Goal: Task Accomplishment & Management: Complete application form

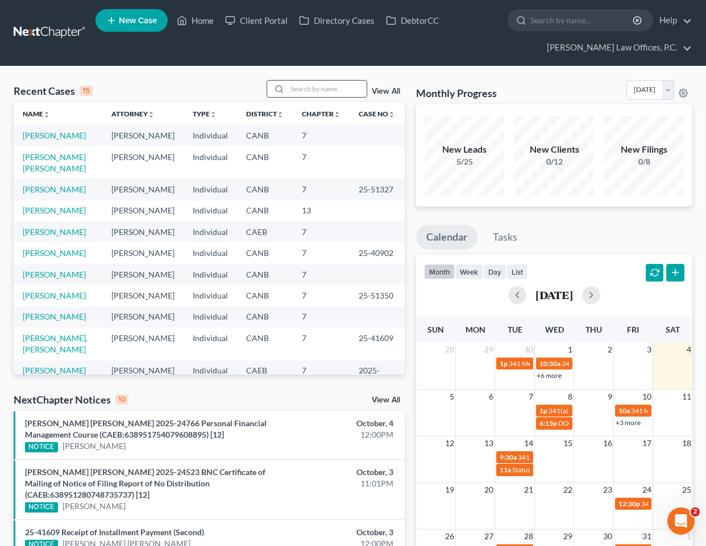
click at [303, 93] on input "search" at bounding box center [327, 89] width 80 height 16
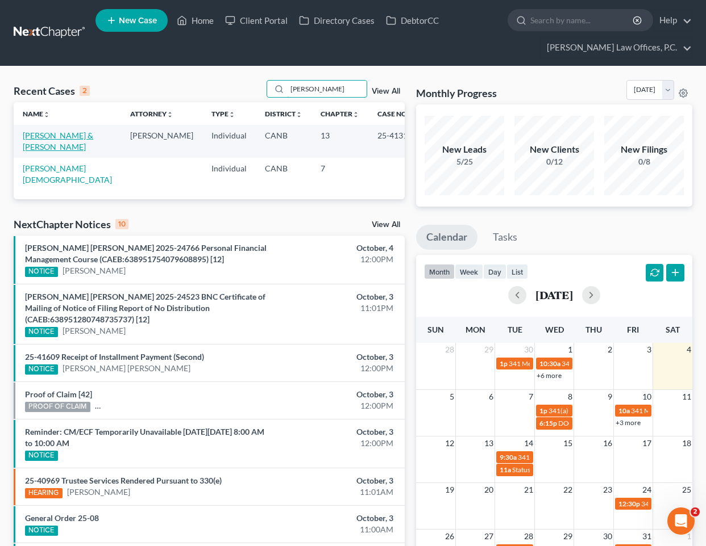
type input "[PERSON_NAME]"
click at [55, 135] on link "[PERSON_NAME] & [PERSON_NAME]" at bounding box center [58, 141] width 70 height 21
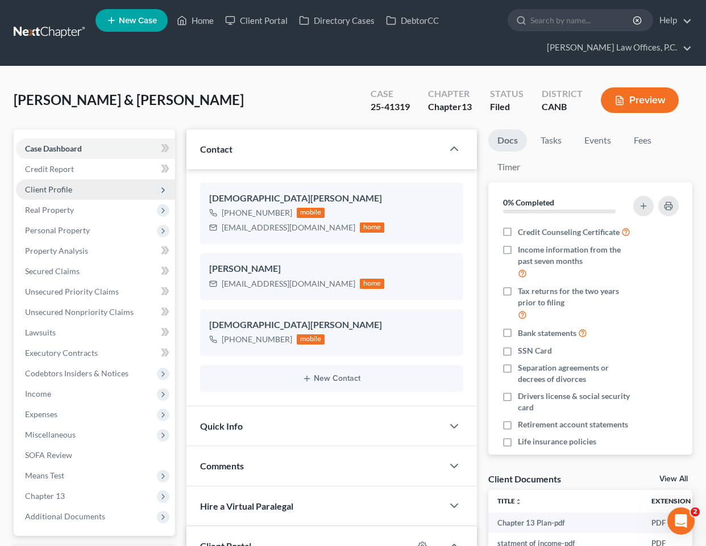
click at [71, 186] on span "Client Profile" at bounding box center [95, 190] width 159 height 20
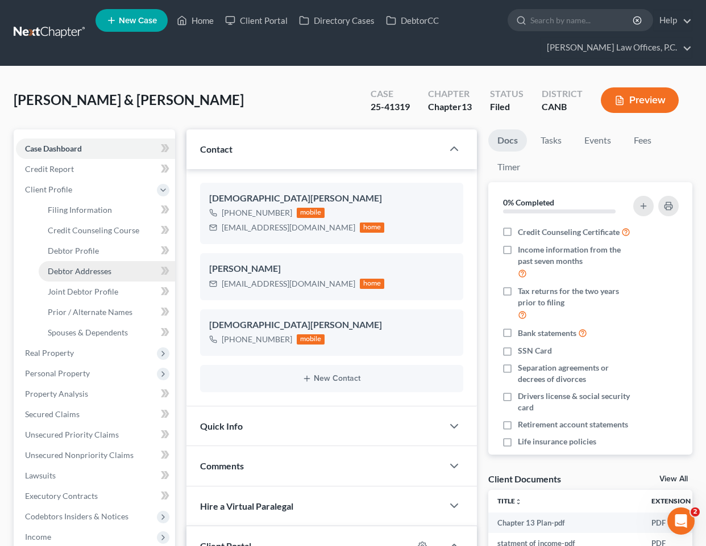
click at [76, 269] on span "Debtor Addresses" at bounding box center [80, 271] width 64 height 10
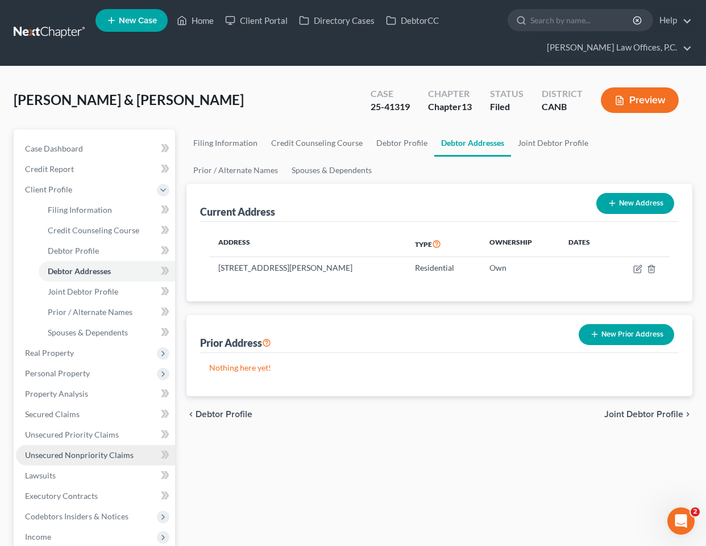
click at [76, 455] on span "Unsecured Nonpriority Claims" at bounding box center [79, 455] width 109 height 10
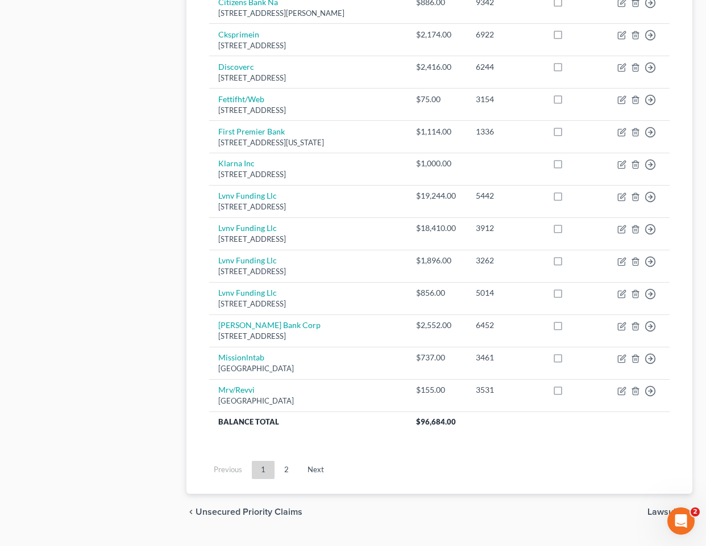
scroll to position [786, 0]
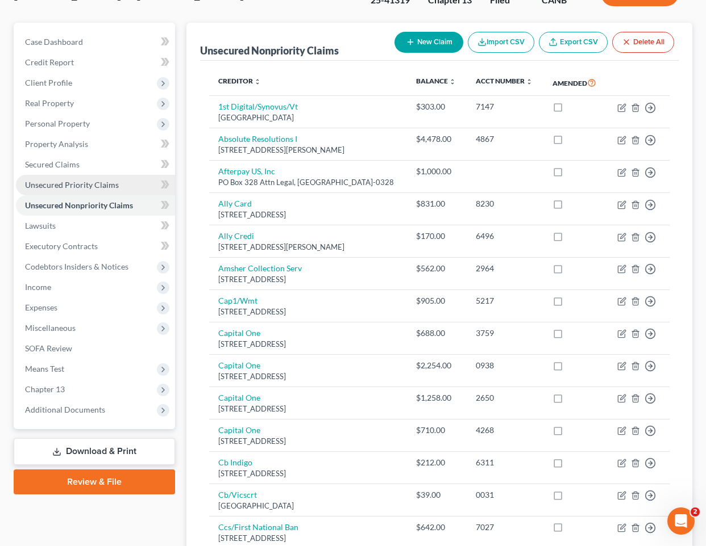
click at [86, 178] on link "Unsecured Priority Claims" at bounding box center [95, 185] width 159 height 20
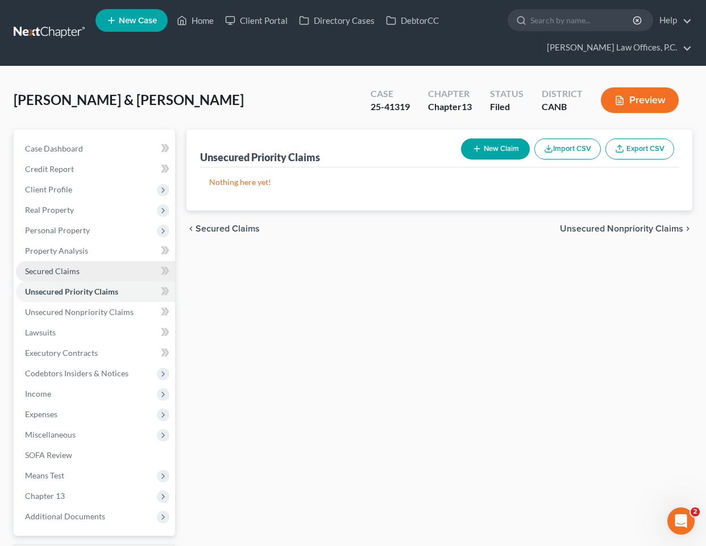
click at [82, 268] on link "Secured Claims" at bounding box center [95, 271] width 159 height 20
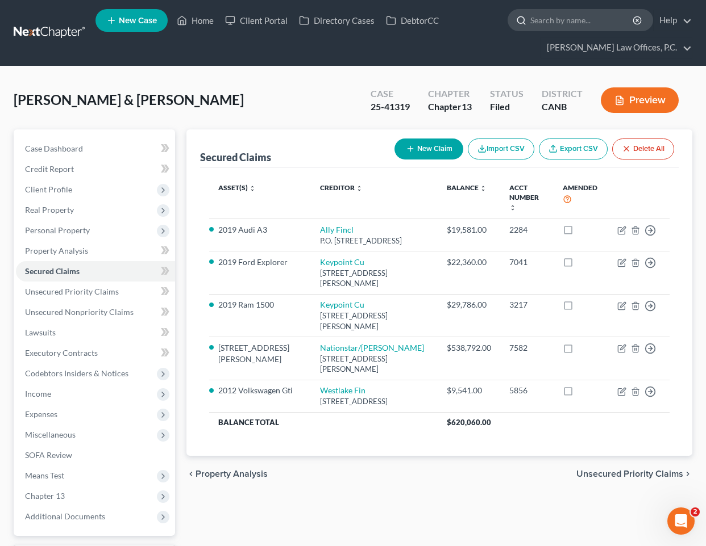
click at [546, 19] on input "search" at bounding box center [582, 20] width 104 height 21
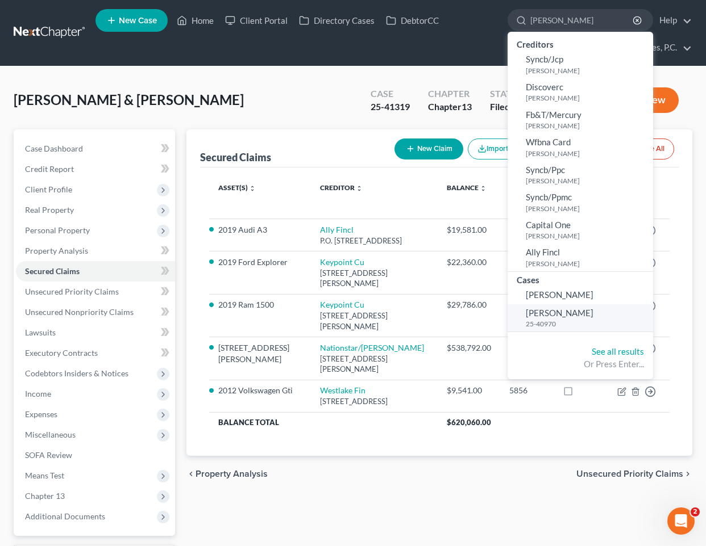
type input "[PERSON_NAME]"
click at [553, 324] on small "25-40970" at bounding box center [587, 324] width 124 height 10
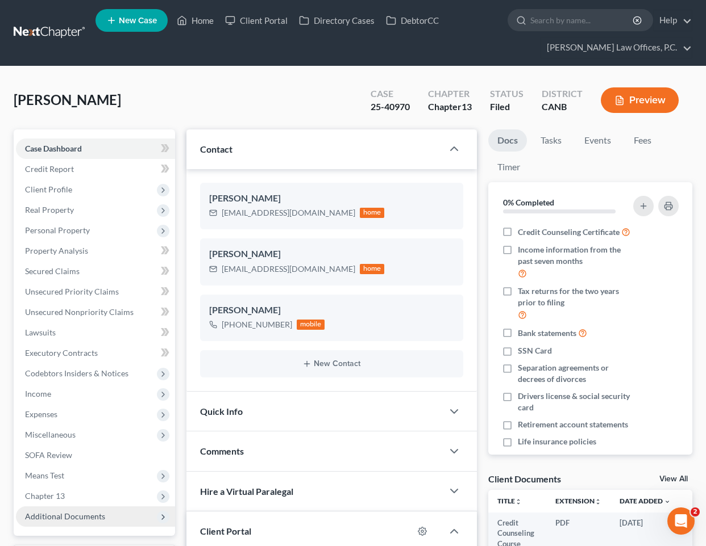
click at [102, 514] on span "Additional Documents" at bounding box center [65, 517] width 80 height 10
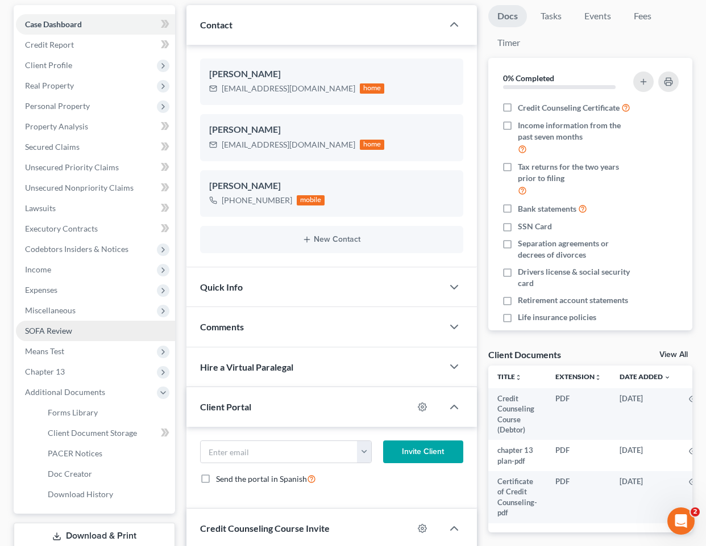
scroll to position [269, 0]
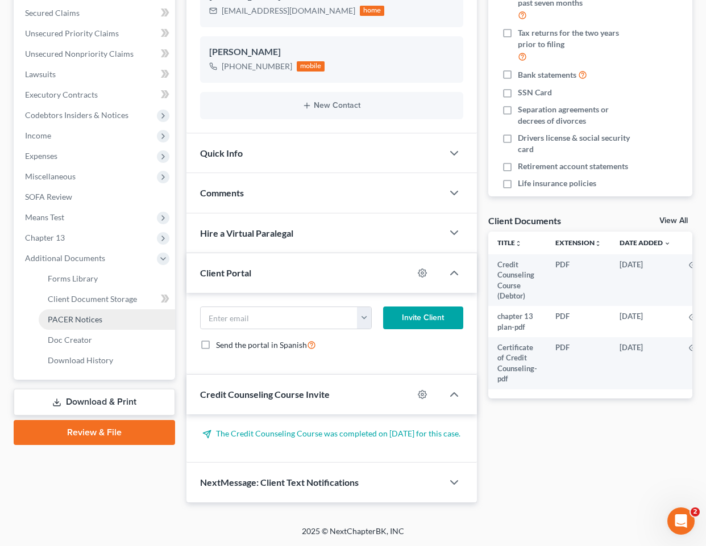
click at [105, 310] on link "PACER Notices" at bounding box center [107, 320] width 136 height 20
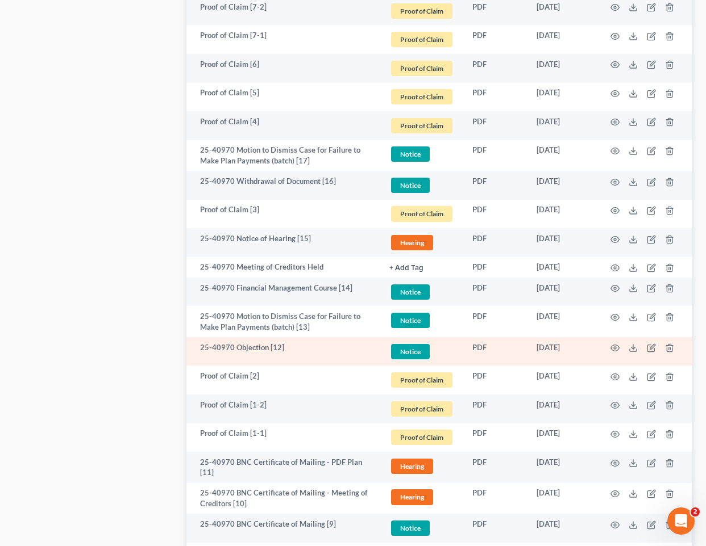
scroll to position [934, 0]
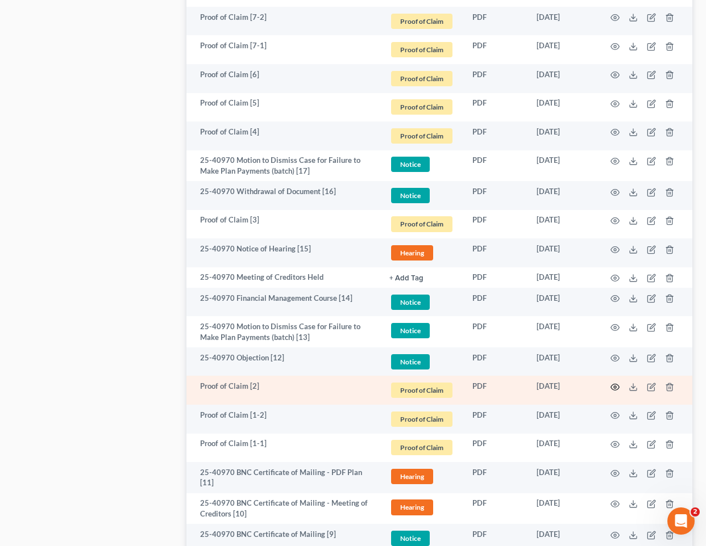
click at [610, 389] on icon "button" at bounding box center [614, 387] width 9 height 9
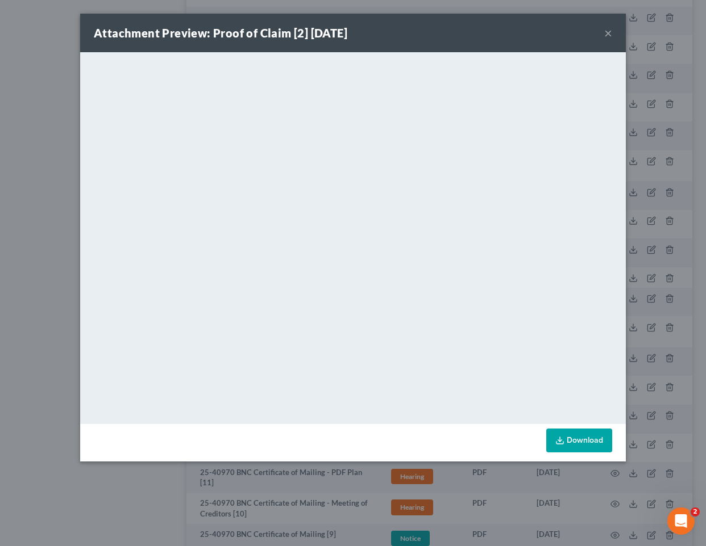
click at [611, 34] on button "×" at bounding box center [608, 33] width 8 height 14
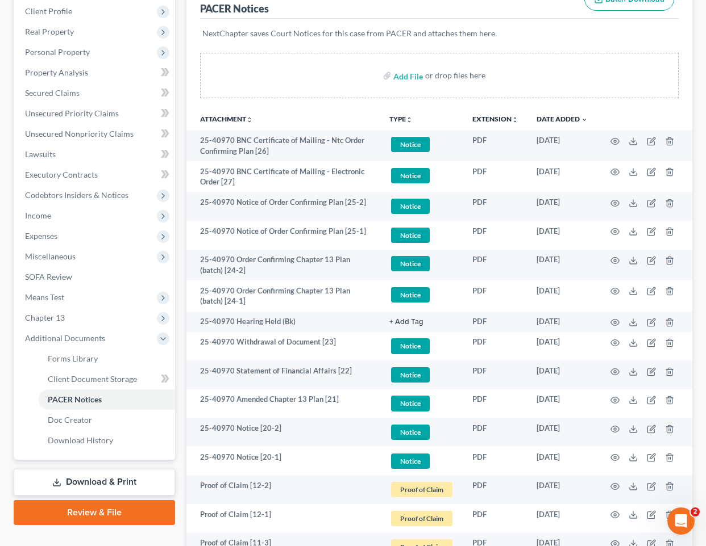
scroll to position [0, 0]
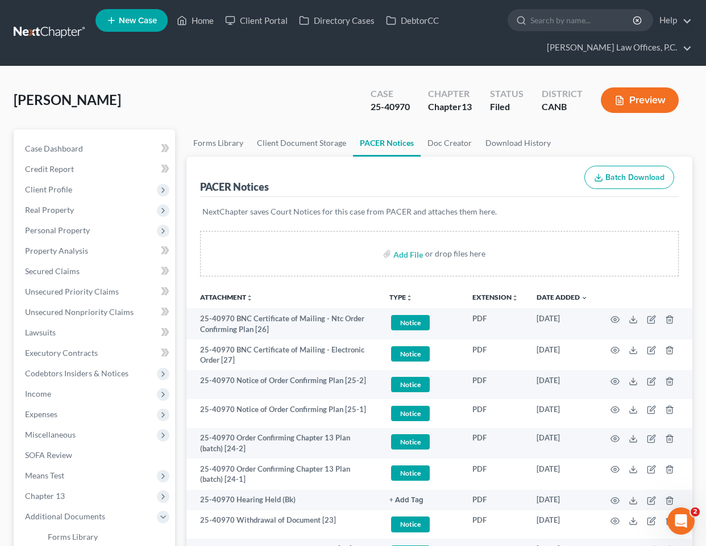
click at [203, 31] on ul "New Case Home Client Portal Directory Cases DebtorCC - No Result - See all resu…" at bounding box center [393, 33] width 596 height 55
click at [193, 15] on link "Home" at bounding box center [195, 20] width 48 height 20
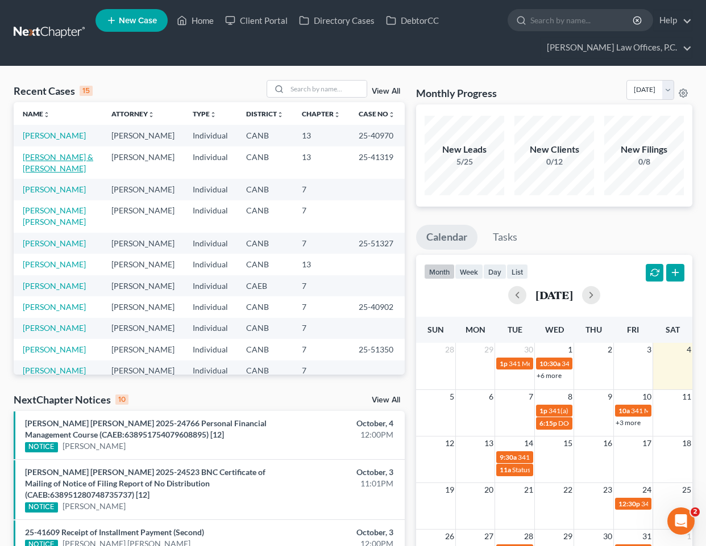
click at [89, 164] on link "[PERSON_NAME] & [PERSON_NAME]" at bounding box center [58, 162] width 70 height 21
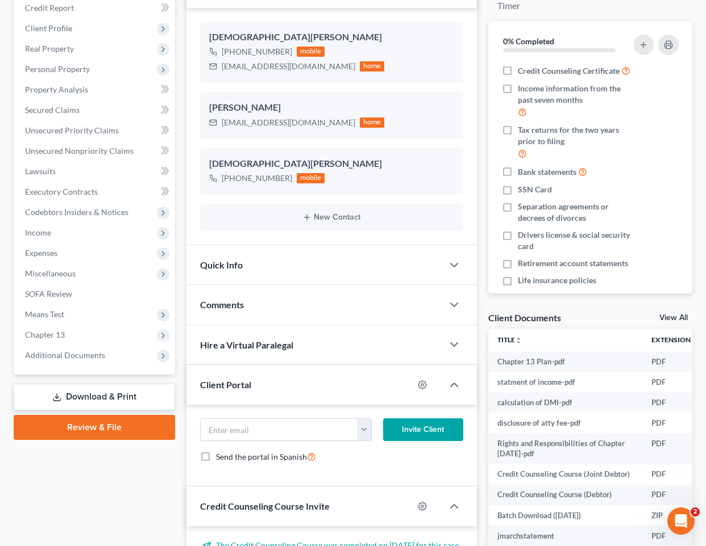
scroll to position [283, 0]
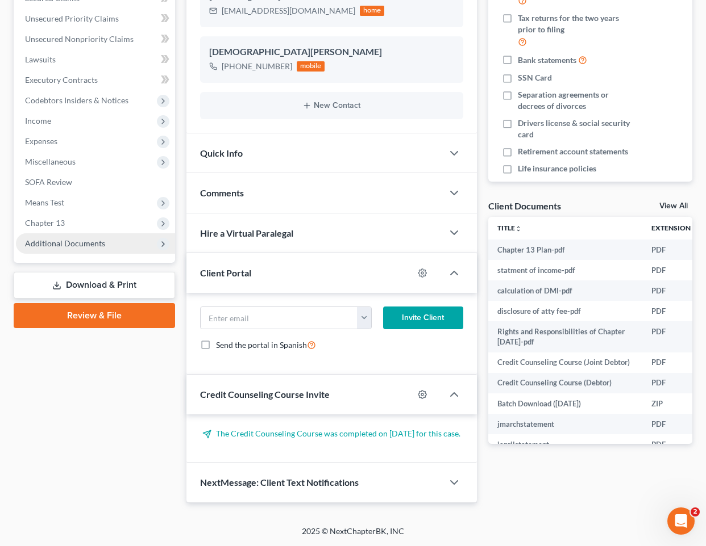
click at [112, 234] on span "Additional Documents" at bounding box center [95, 243] width 159 height 20
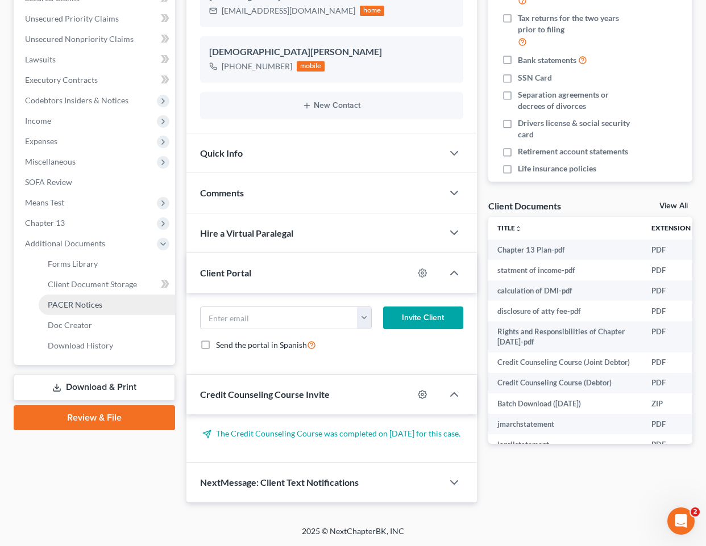
click at [89, 300] on span "PACER Notices" at bounding box center [75, 305] width 55 height 10
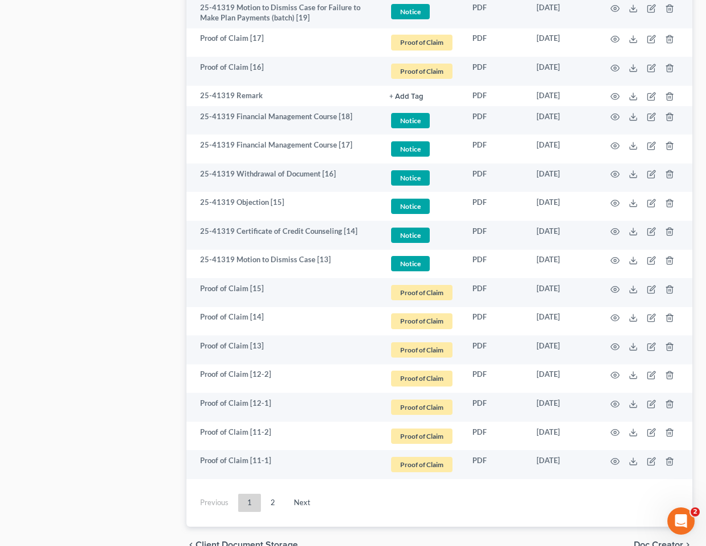
scroll to position [2023, 0]
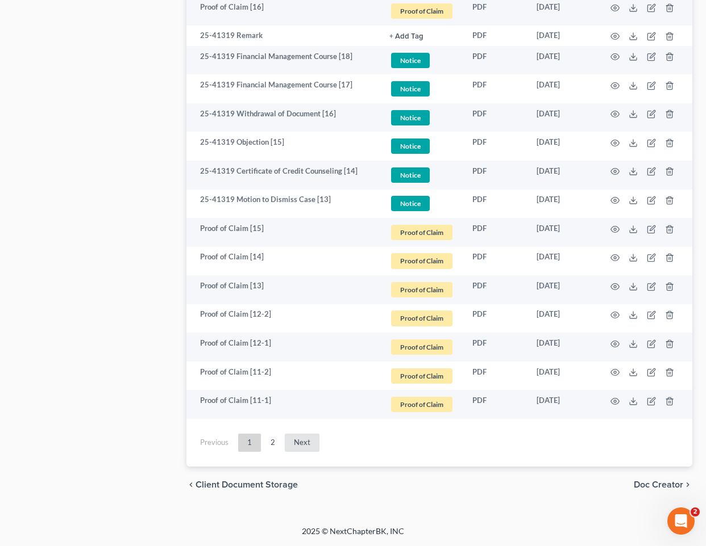
click at [293, 445] on link "Next" at bounding box center [302, 443] width 35 height 18
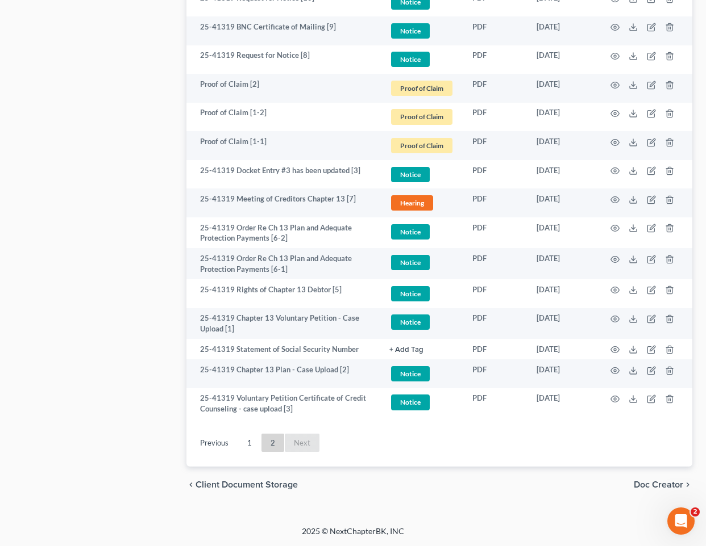
scroll to position [756, 0]
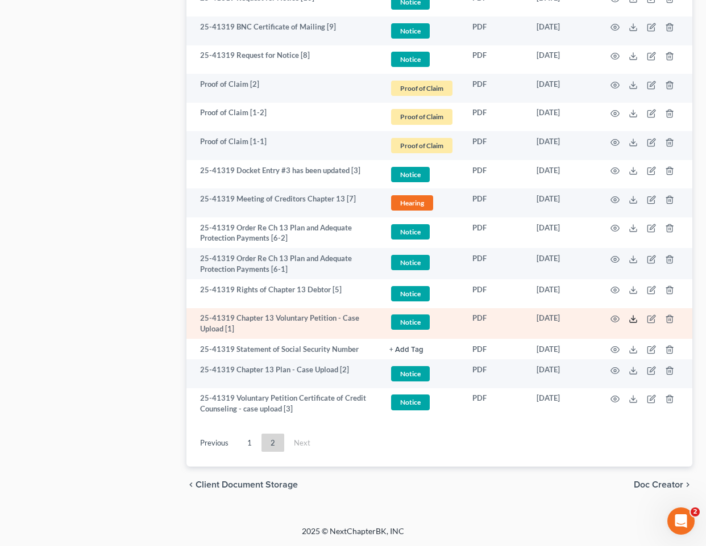
click at [629, 317] on icon at bounding box center [632, 319] width 9 height 9
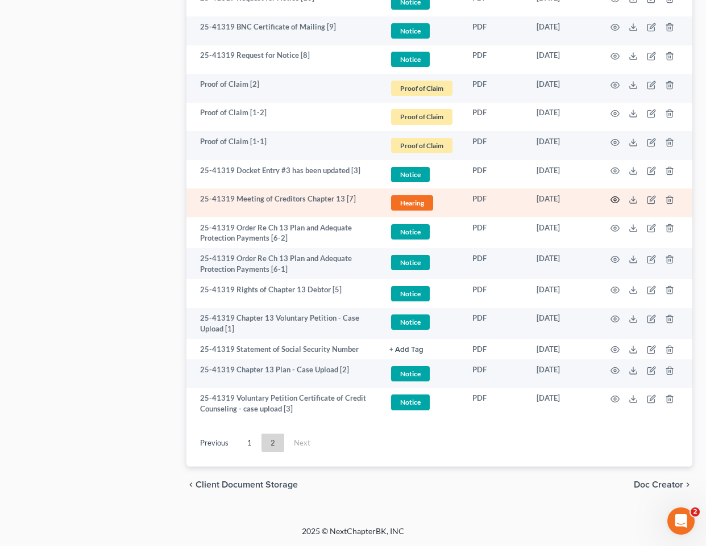
click at [616, 201] on icon "button" at bounding box center [614, 199] width 9 height 9
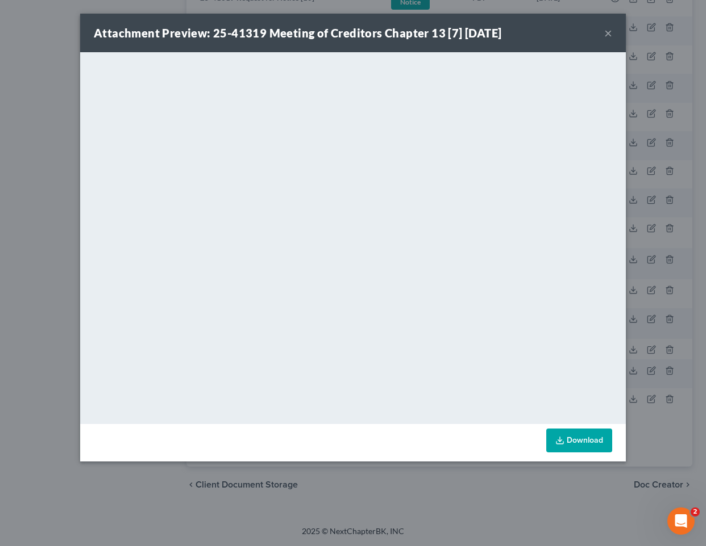
click at [605, 30] on button "×" at bounding box center [608, 33] width 8 height 14
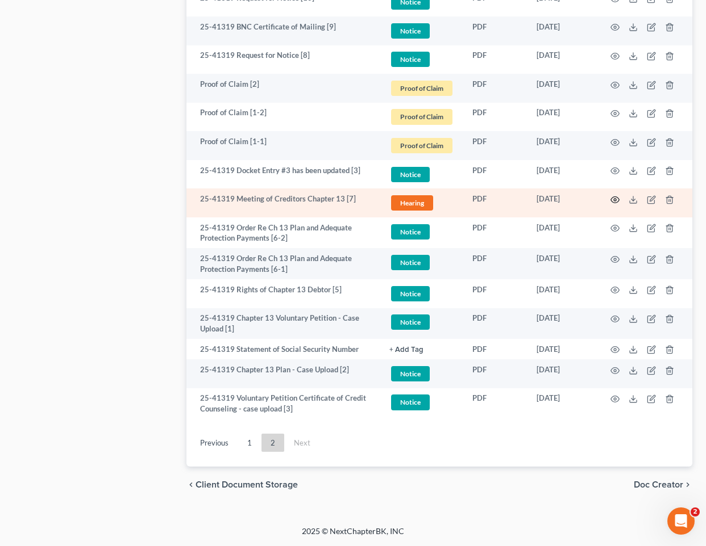
click at [615, 203] on icon "button" at bounding box center [614, 199] width 9 height 9
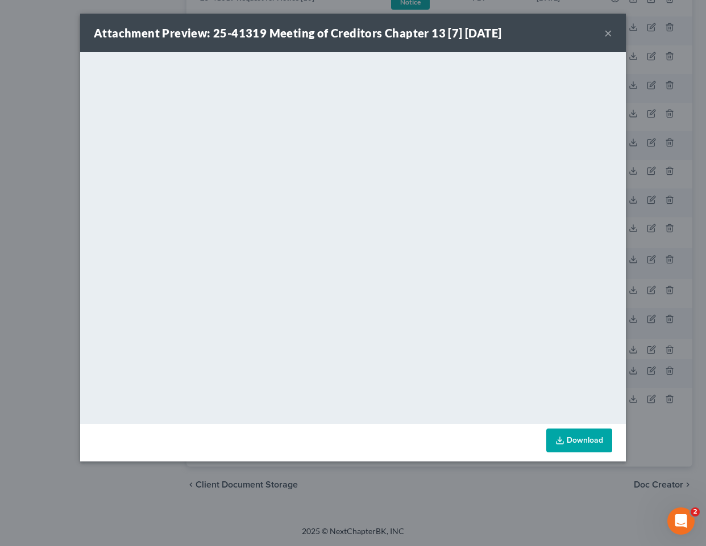
click at [602, 42] on div "Attachment Preview: 25-41319 Meeting of Creditors Chapter 13 [7] [DATE] ×" at bounding box center [352, 33] width 545 height 39
click at [602, 39] on div "Attachment Preview: 25-41319 Meeting of Creditors Chapter 13 [7] [DATE] ×" at bounding box center [352, 33] width 545 height 39
click at [610, 28] on button "×" at bounding box center [608, 33] width 8 height 14
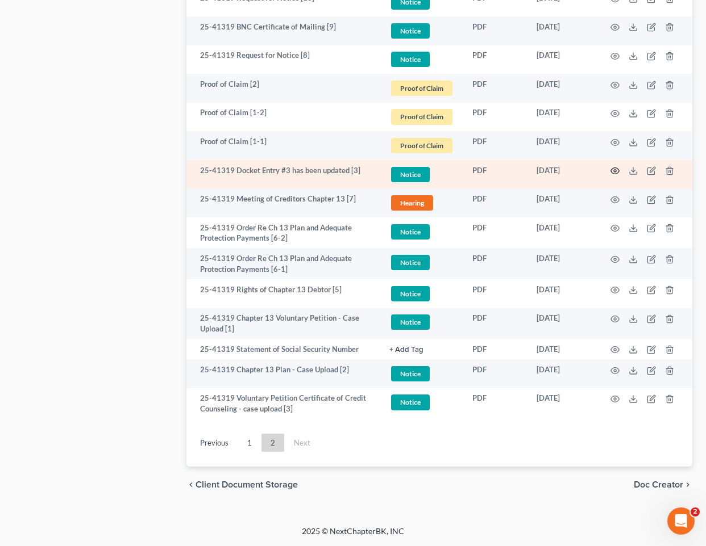
click at [615, 170] on circle "button" at bounding box center [615, 171] width 2 height 2
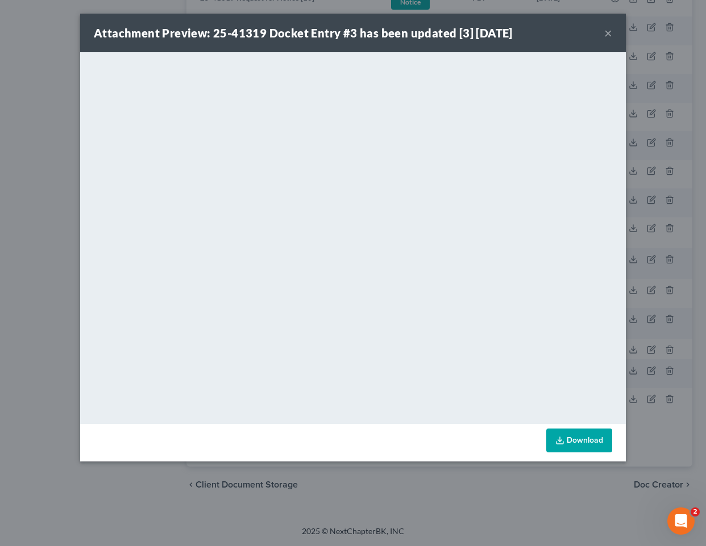
click at [607, 32] on button "×" at bounding box center [608, 33] width 8 height 14
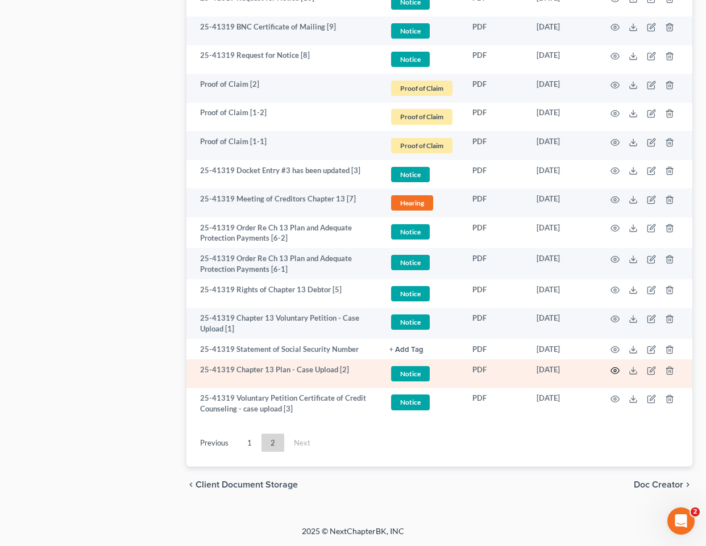
click at [612, 367] on icon "button" at bounding box center [614, 370] width 9 height 9
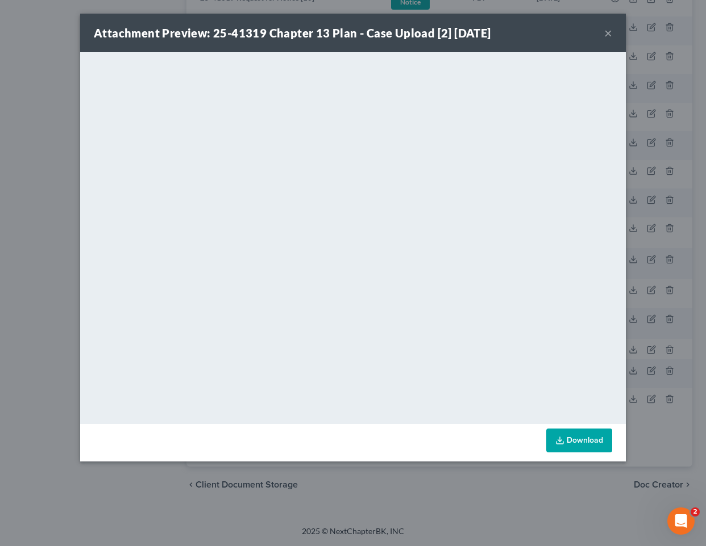
click at [607, 32] on button "×" at bounding box center [608, 33] width 8 height 14
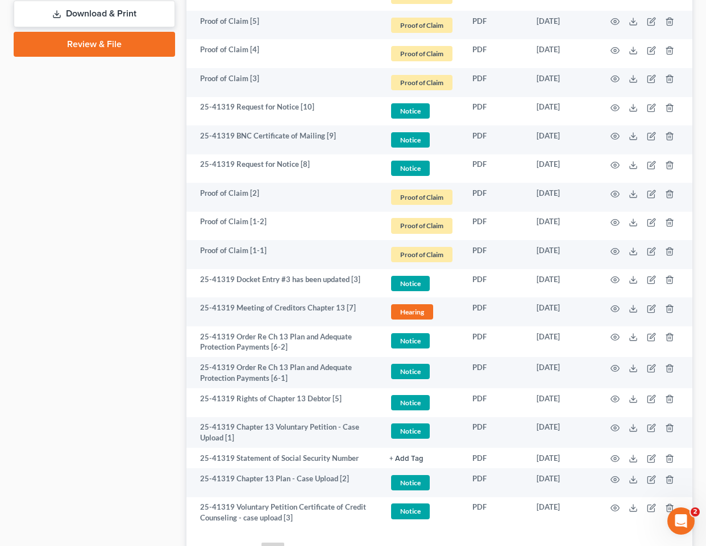
scroll to position [644, 0]
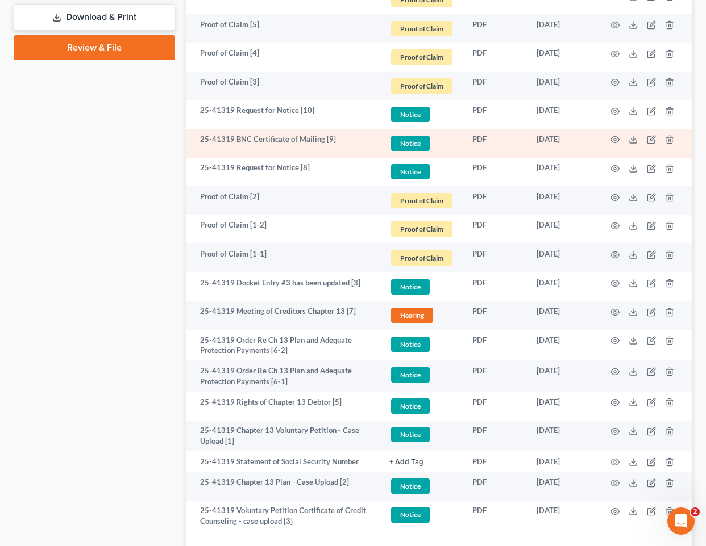
click at [620, 139] on td at bounding box center [643, 143] width 95 height 29
click at [615, 139] on circle "button" at bounding box center [615, 140] width 2 height 2
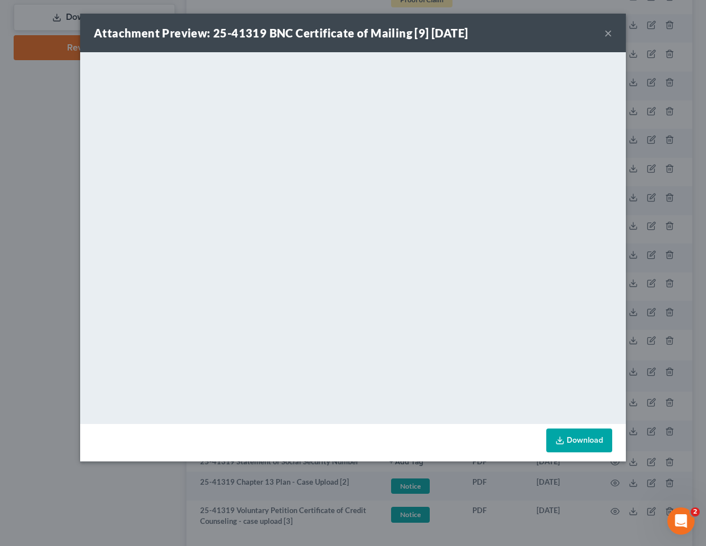
click at [608, 35] on button "×" at bounding box center [608, 33] width 8 height 14
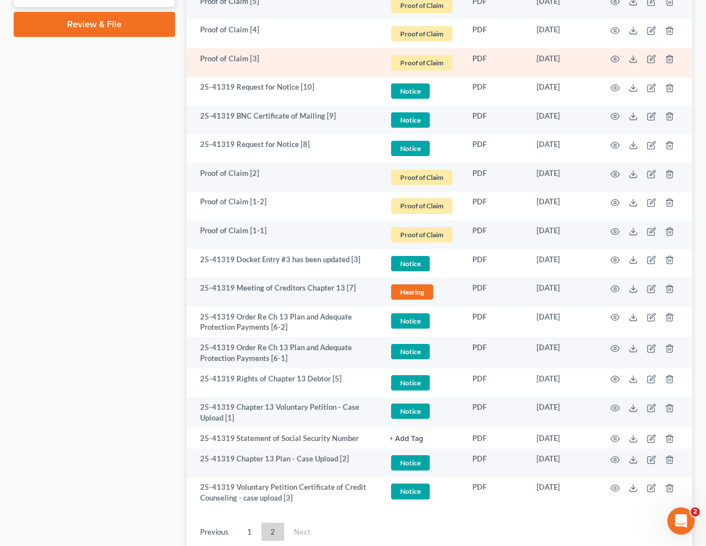
scroll to position [700, 0]
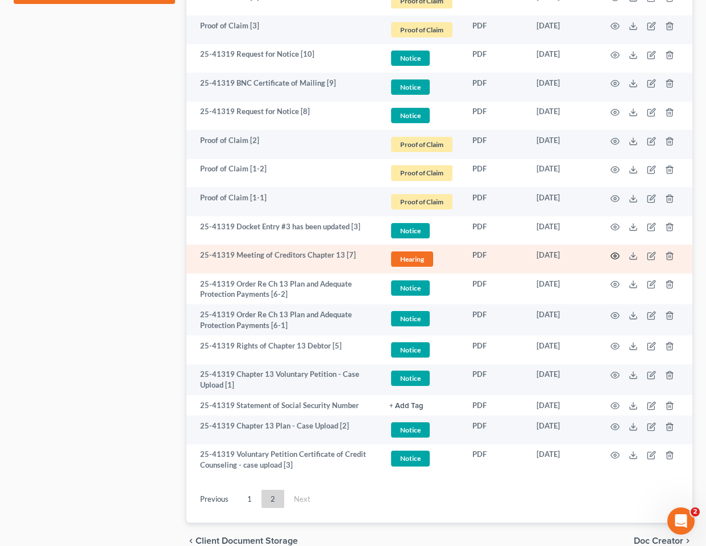
click at [615, 255] on circle "button" at bounding box center [615, 256] width 2 height 2
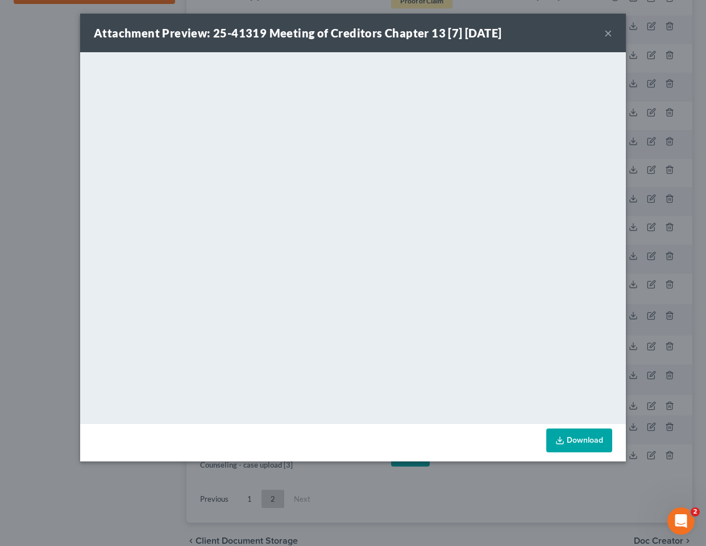
click at [608, 31] on button "×" at bounding box center [608, 33] width 8 height 14
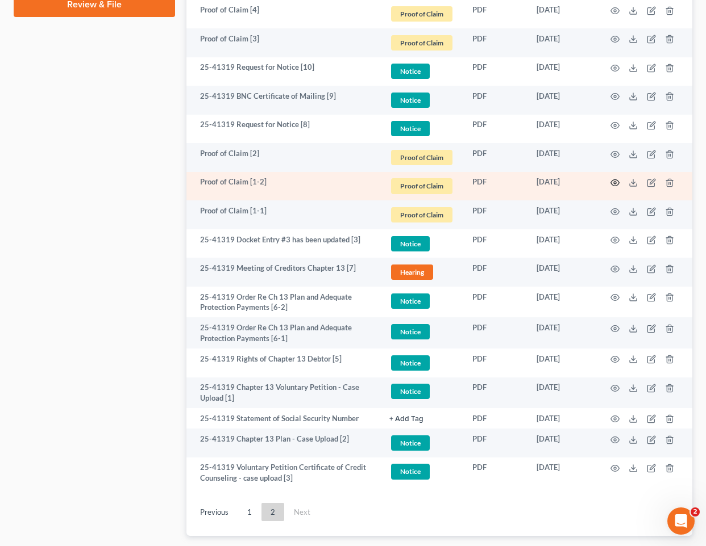
scroll to position [668, 0]
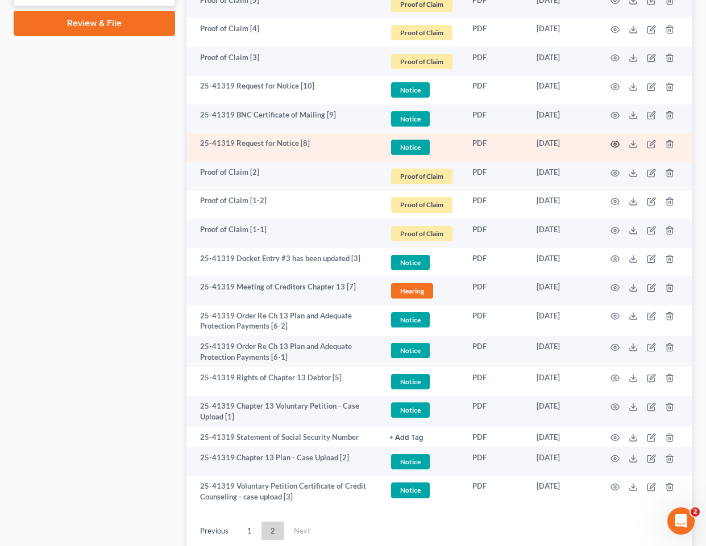
click at [616, 146] on icon "button" at bounding box center [615, 144] width 9 height 6
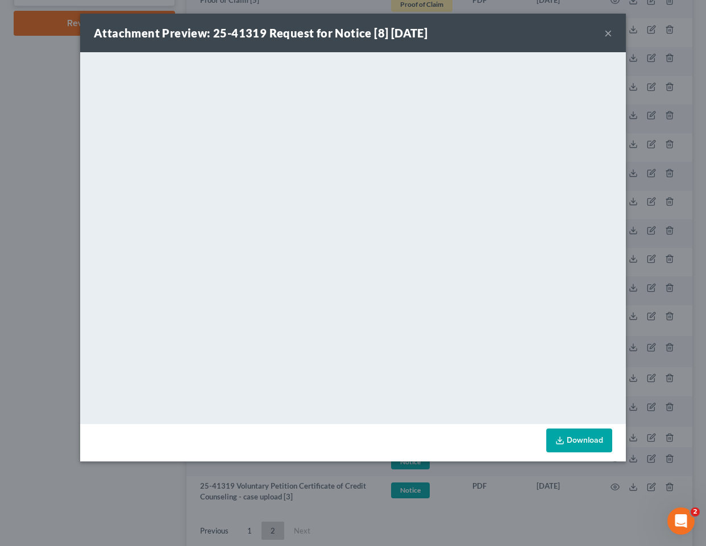
click at [607, 34] on button "×" at bounding box center [608, 33] width 8 height 14
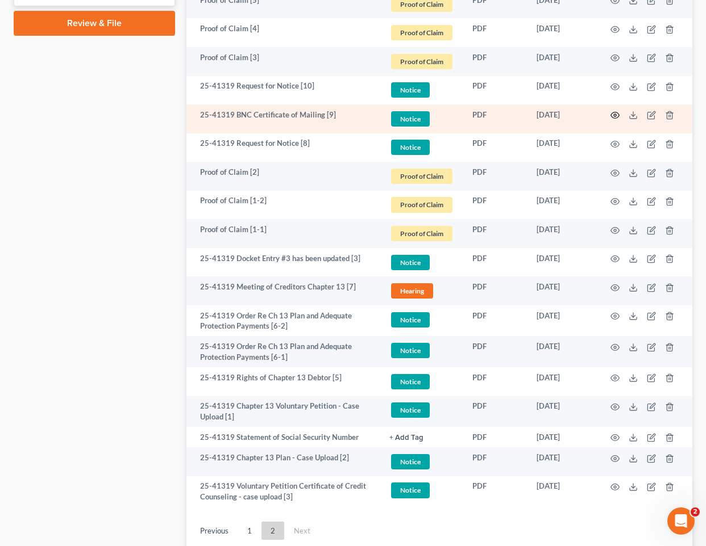
click at [617, 117] on icon "button" at bounding box center [615, 115] width 9 height 6
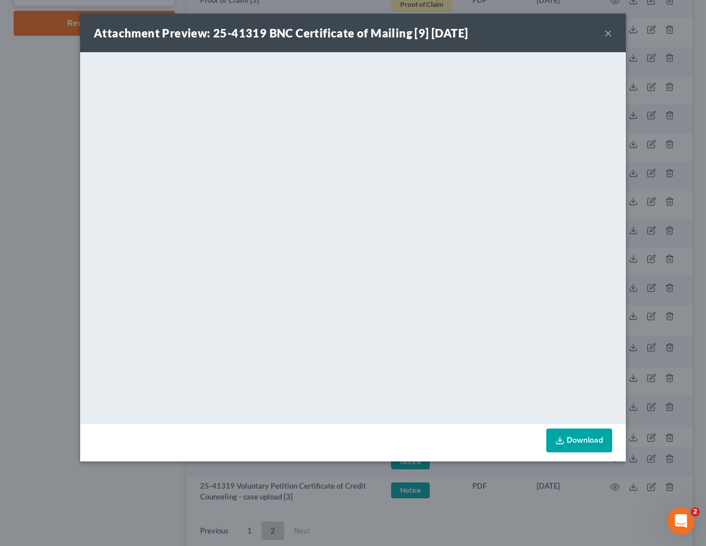
click at [611, 35] on button "×" at bounding box center [608, 33] width 8 height 14
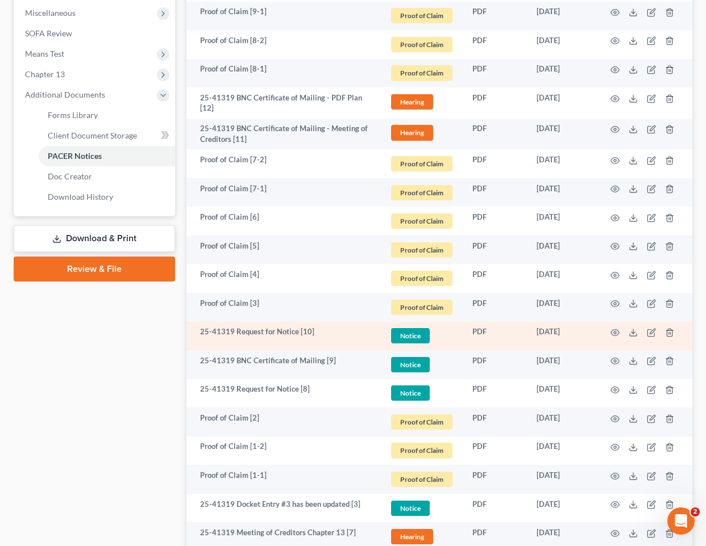
scroll to position [403, 0]
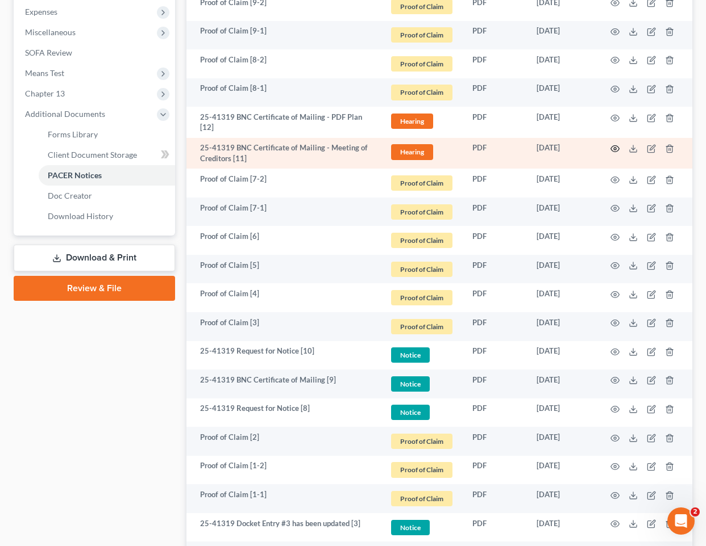
click at [615, 148] on icon "button" at bounding box center [614, 148] width 9 height 9
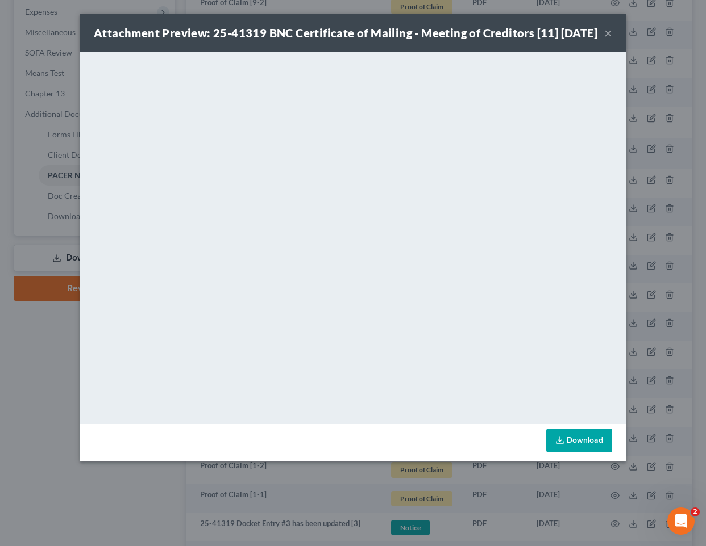
click at [680, 148] on div "Attachment Preview: 25-41319 BNC Certificate of Mailing - Meeting of Creditors …" at bounding box center [353, 273] width 706 height 546
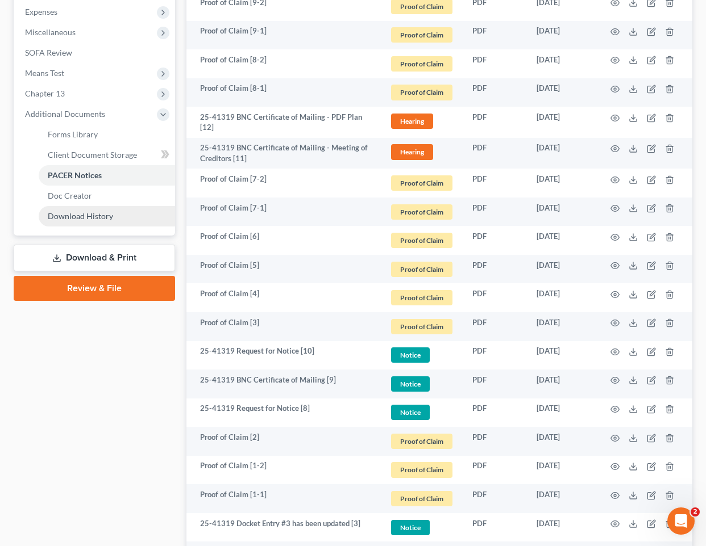
click at [72, 212] on span "Download History" at bounding box center [80, 216] width 65 height 10
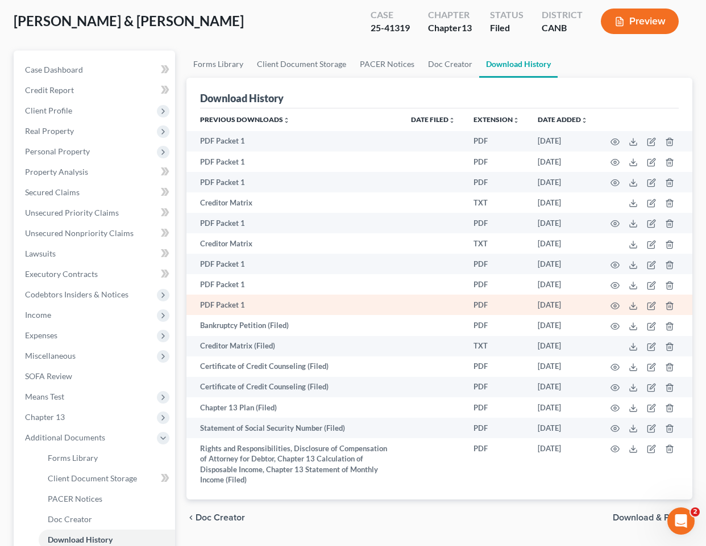
scroll to position [76, 0]
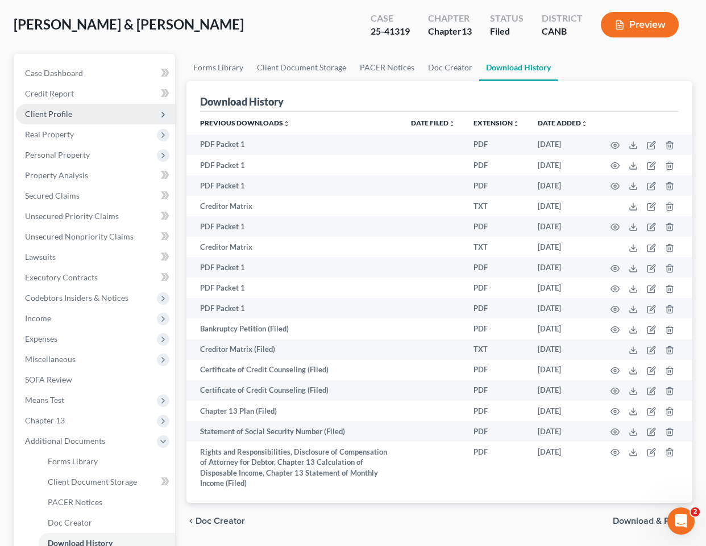
click at [80, 109] on span "Client Profile" at bounding box center [95, 114] width 159 height 20
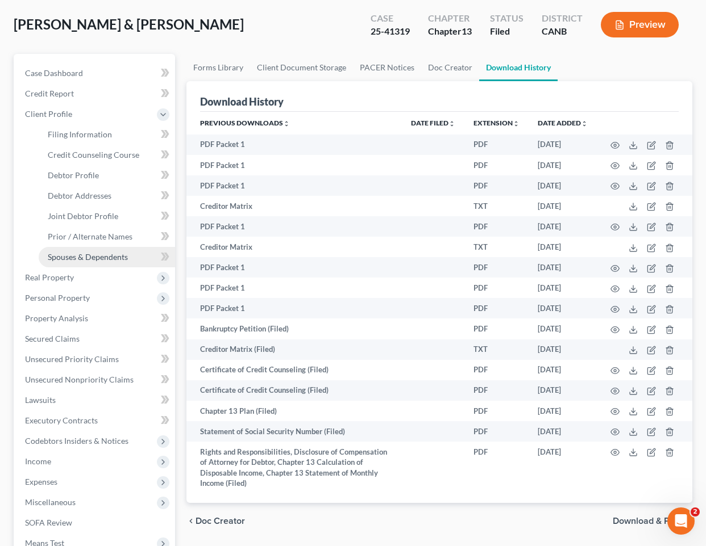
click at [87, 257] on span "Spouses & Dependents" at bounding box center [88, 257] width 80 height 10
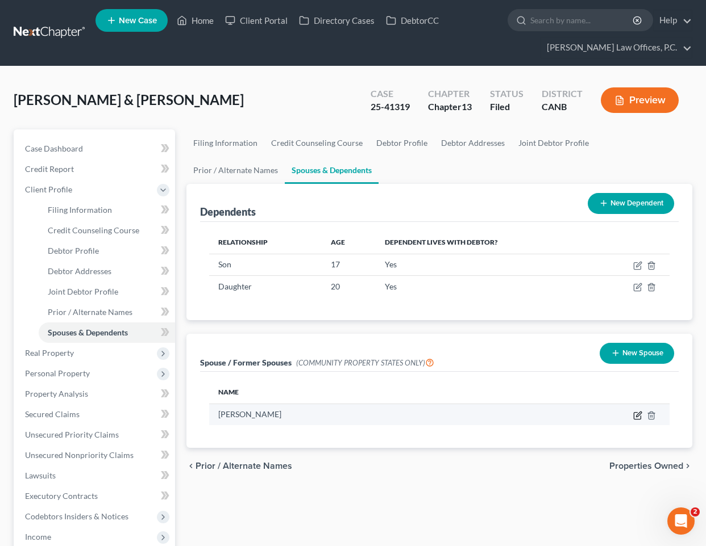
click at [639, 416] on icon "button" at bounding box center [637, 415] width 9 height 9
select select "1"
select select "4"
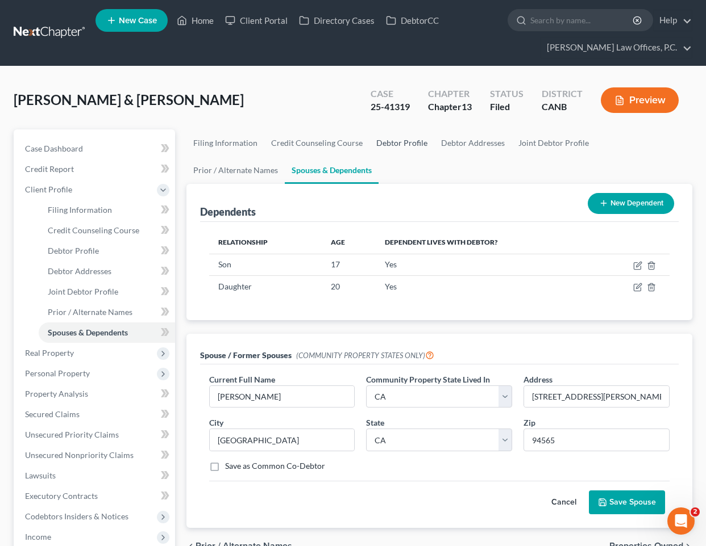
click at [402, 145] on link "Debtor Profile" at bounding box center [401, 143] width 65 height 27
select select "1"
select select "3"
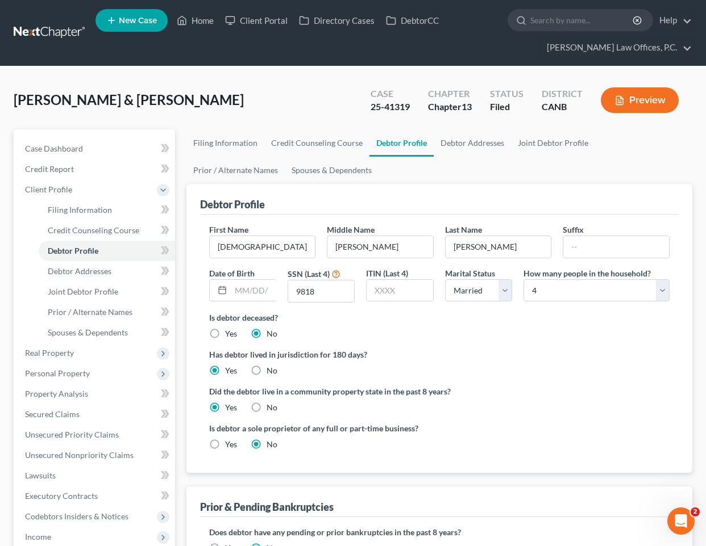
scroll to position [24, 0]
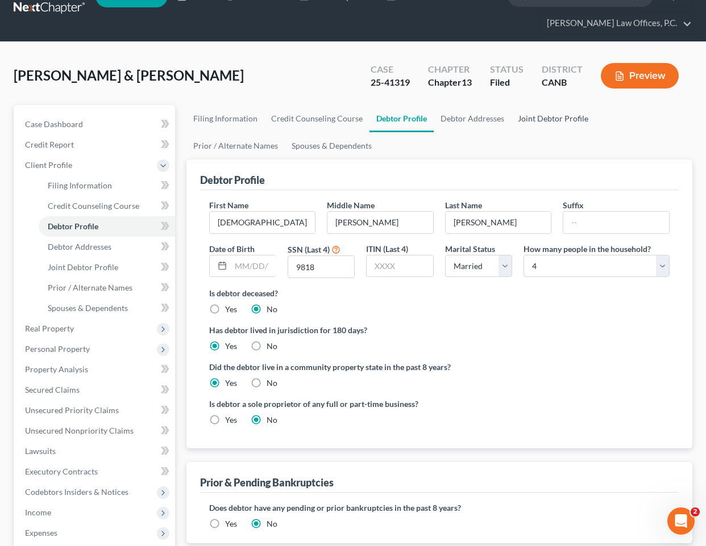
click at [543, 120] on link "Joint Debtor Profile" at bounding box center [553, 118] width 84 height 27
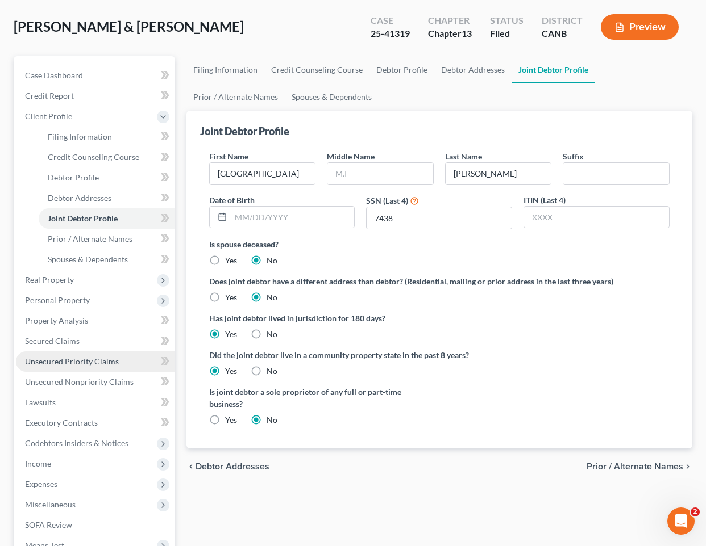
scroll to position [240, 0]
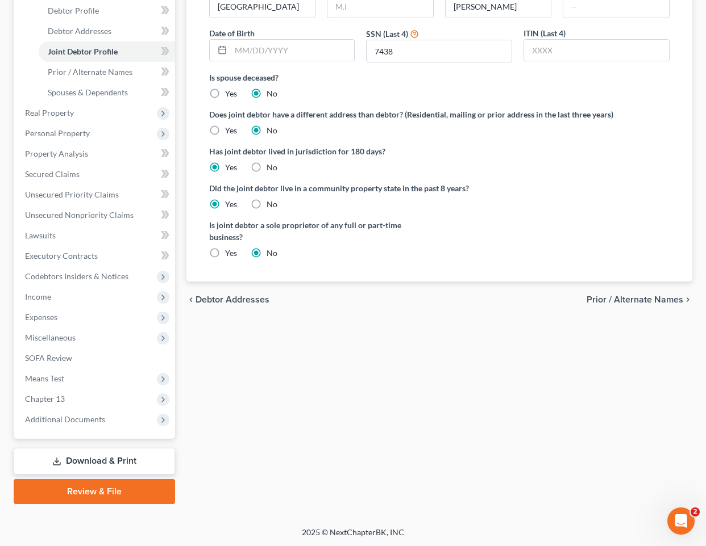
click at [91, 456] on link "Download & Print" at bounding box center [94, 461] width 161 height 27
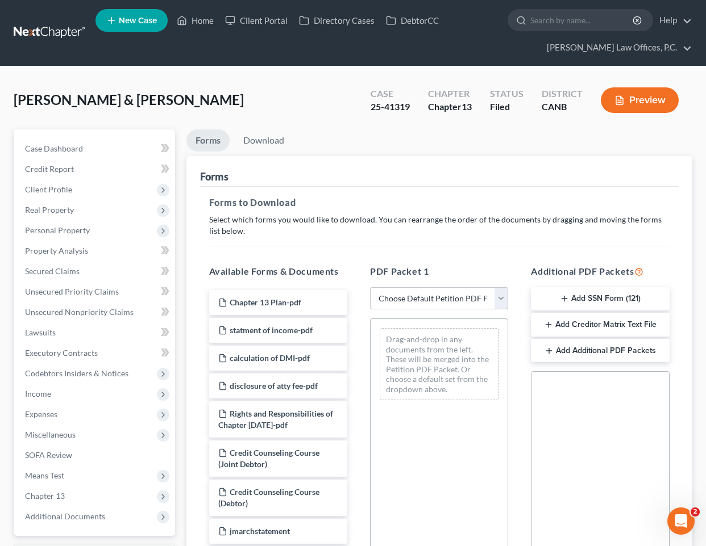
click at [473, 303] on select "Choose Default Petition PDF Packet Complete Bankruptcy Petition (all forms and …" at bounding box center [439, 298] width 138 height 23
select select "2"
click at [370, 287] on select "Choose Default Petition PDF Packet Complete Bankruptcy Petition (all forms and …" at bounding box center [439, 298] width 138 height 23
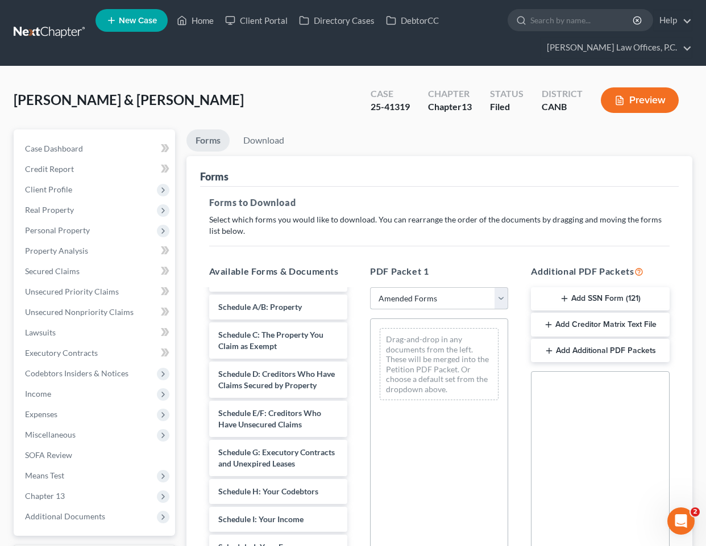
scroll to position [137, 0]
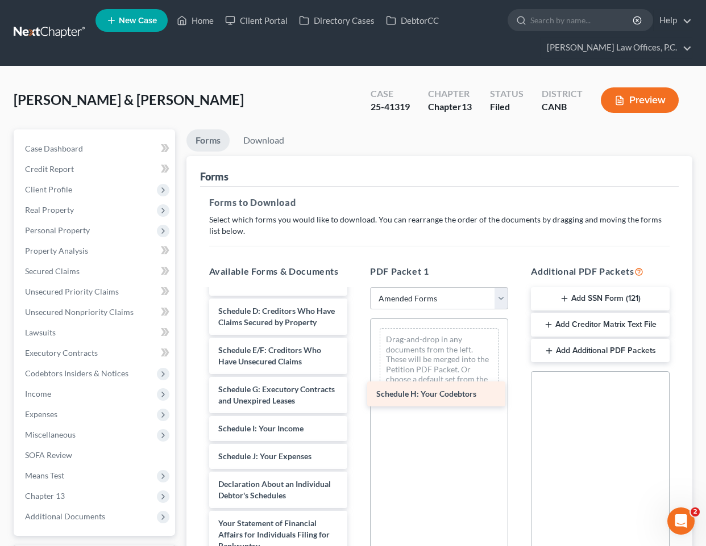
drag, startPoint x: 289, startPoint y: 427, endPoint x: 447, endPoint y: 393, distance: 161.0
click at [356, 393] on div "Schedule H: Your Codebtors Voluntary Petition for Individuals Filing for Bankru…" at bounding box center [278, 467] width 156 height 629
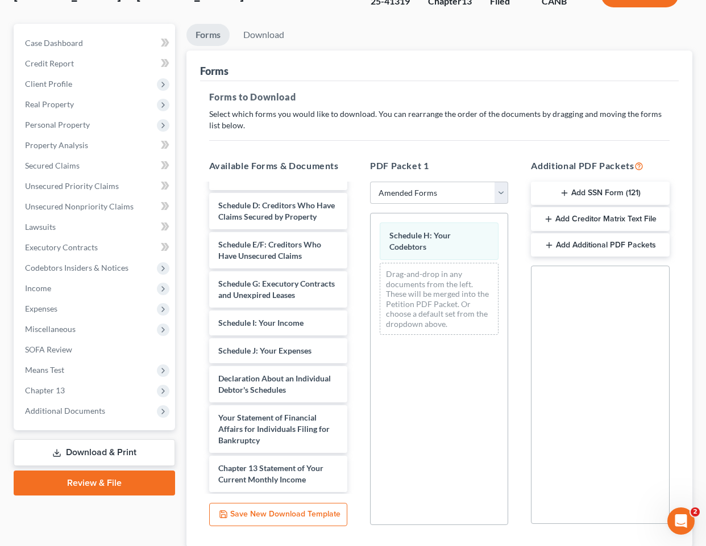
scroll to position [186, 0]
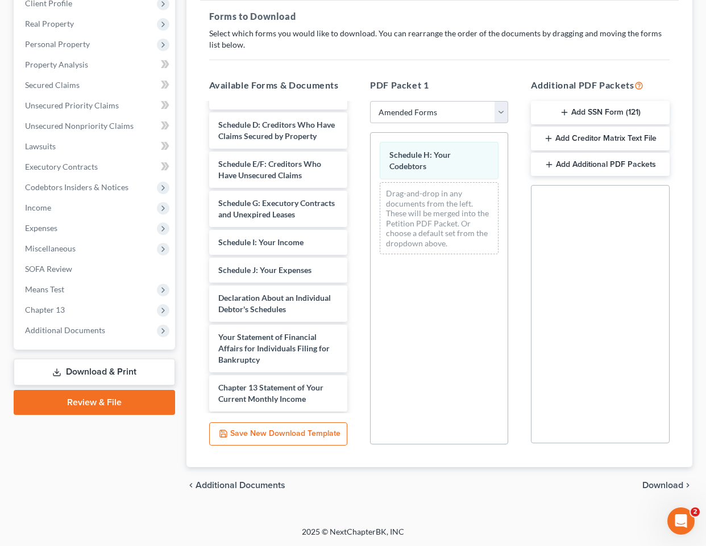
click at [662, 478] on div "chevron_left Additional Documents Download chevron_right" at bounding box center [439, 486] width 506 height 36
click at [653, 484] on span "Download" at bounding box center [662, 485] width 41 height 9
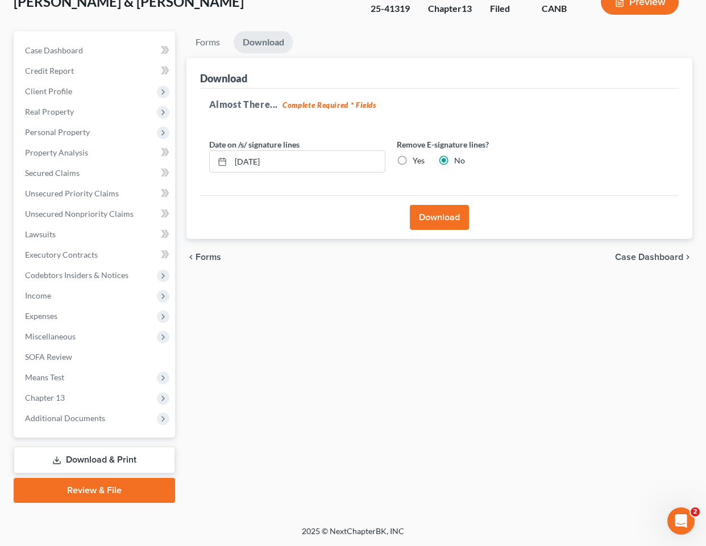
scroll to position [97, 0]
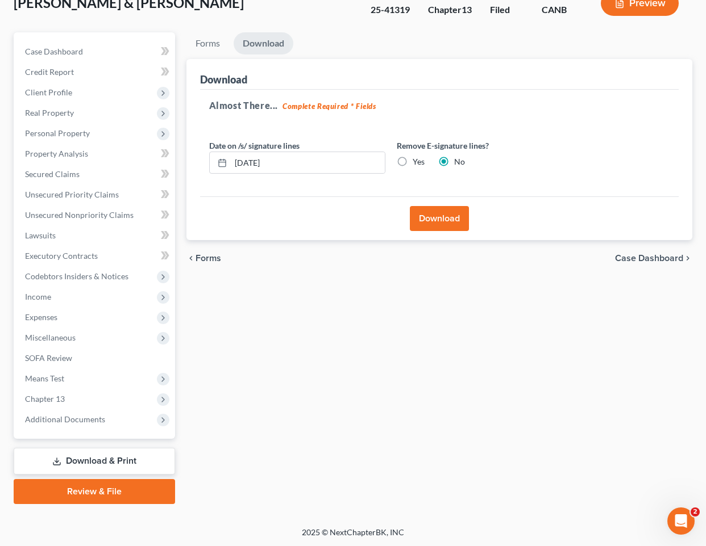
click at [422, 217] on button "Download" at bounding box center [439, 218] width 59 height 25
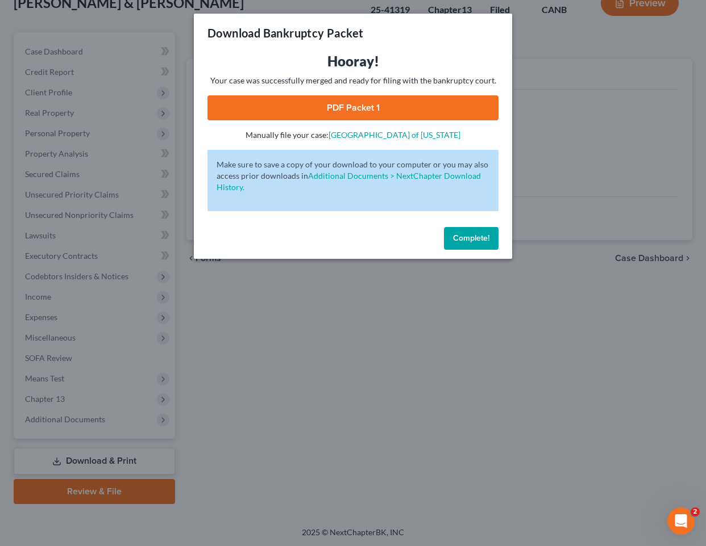
click at [406, 103] on link "PDF Packet 1" at bounding box center [352, 107] width 291 height 25
click at [466, 232] on button "Complete!" at bounding box center [471, 238] width 55 height 23
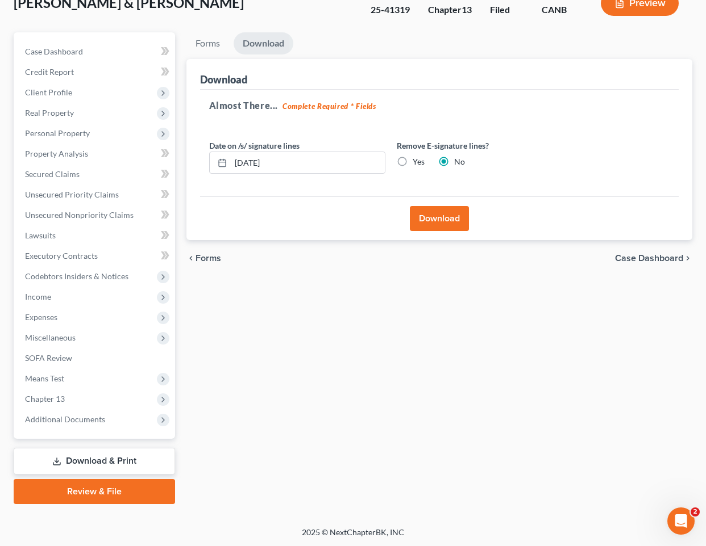
click at [143, 457] on link "Download & Print" at bounding box center [94, 461] width 161 height 27
click at [116, 211] on span "Unsecured Nonpriority Claims" at bounding box center [79, 215] width 109 height 10
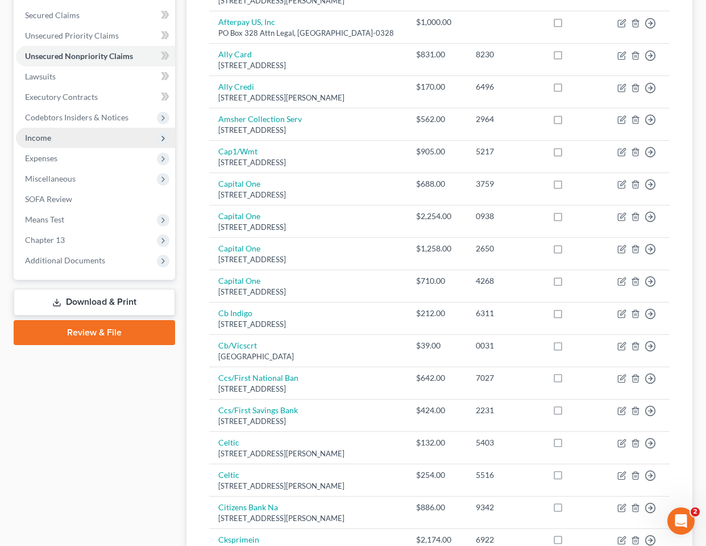
scroll to position [323, 0]
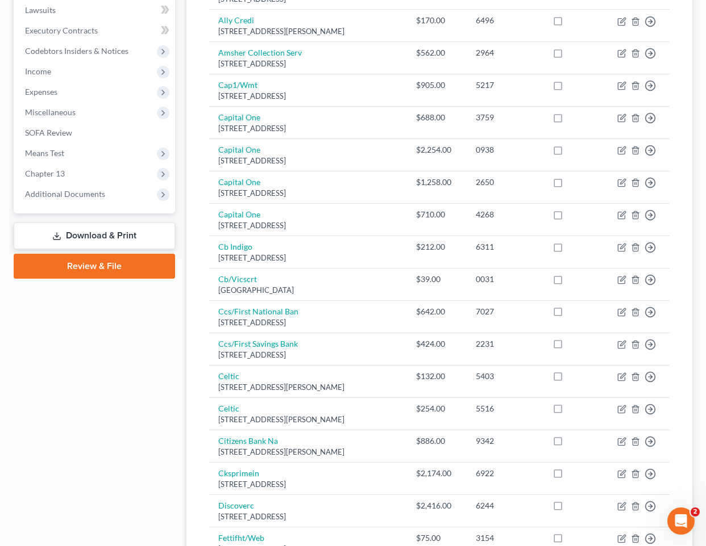
click at [101, 226] on link "Download & Print" at bounding box center [94, 236] width 161 height 27
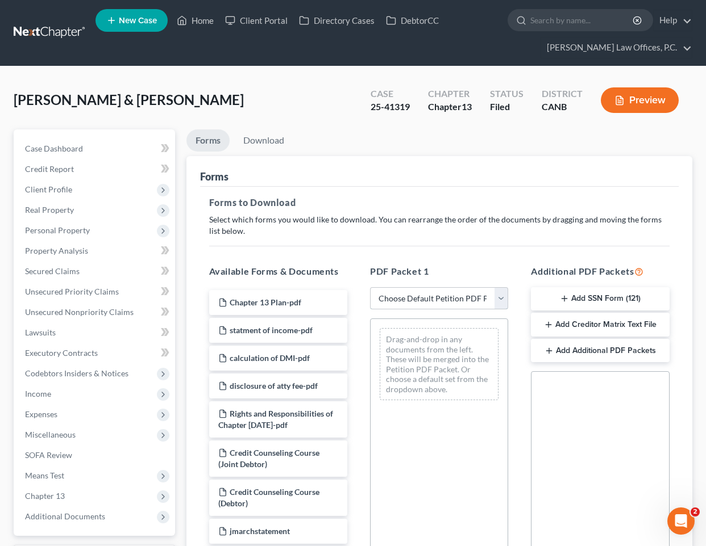
click at [418, 298] on select "Choose Default Petition PDF Packet Complete Bankruptcy Petition (all forms and …" at bounding box center [439, 298] width 138 height 23
select select "2"
click at [370, 287] on select "Choose Default Petition PDF Packet Complete Bankruptcy Petition (all forms and …" at bounding box center [439, 298] width 138 height 23
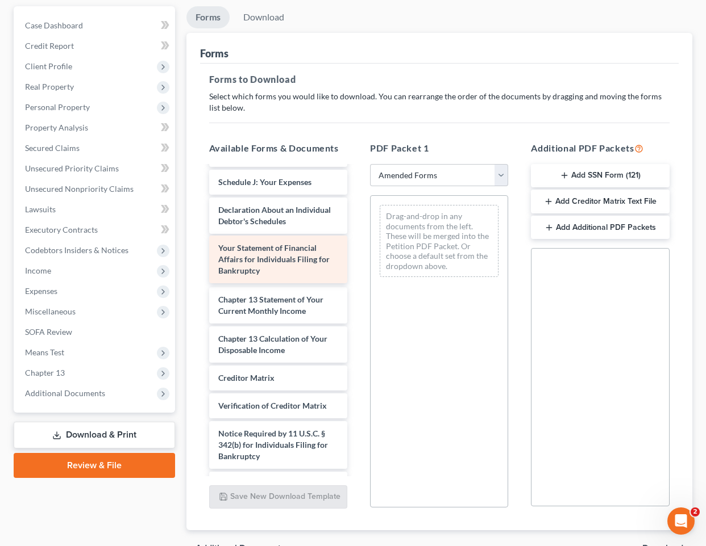
scroll to position [300, 0]
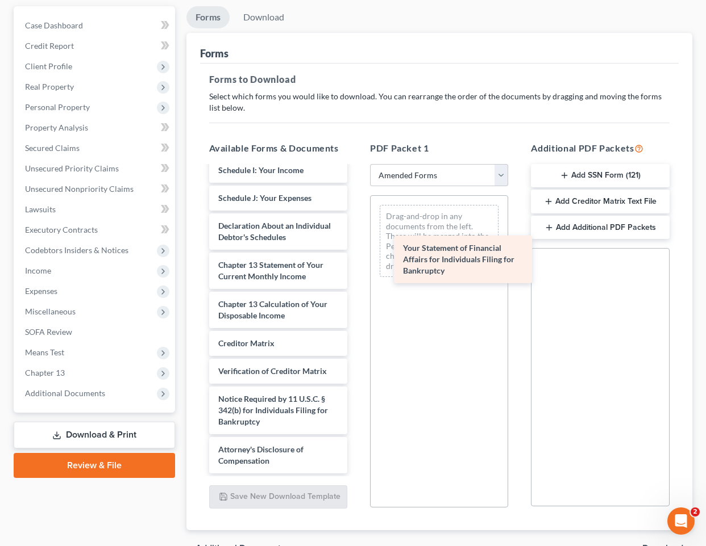
drag, startPoint x: 281, startPoint y: 261, endPoint x: 465, endPoint y: 261, distance: 184.6
click at [356, 261] on div "Your Statement of Financial Affairs for Individuals Filing for Bankruptcy Volun…" at bounding box center [278, 170] width 156 height 607
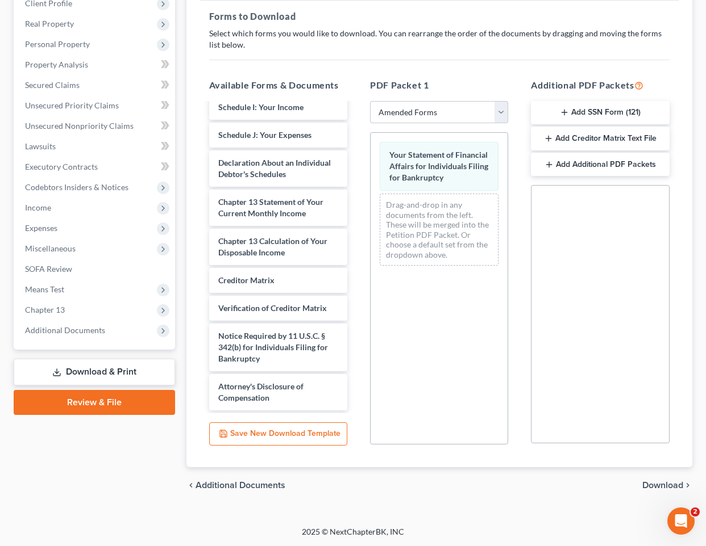
click at [661, 485] on span "Download" at bounding box center [662, 485] width 41 height 9
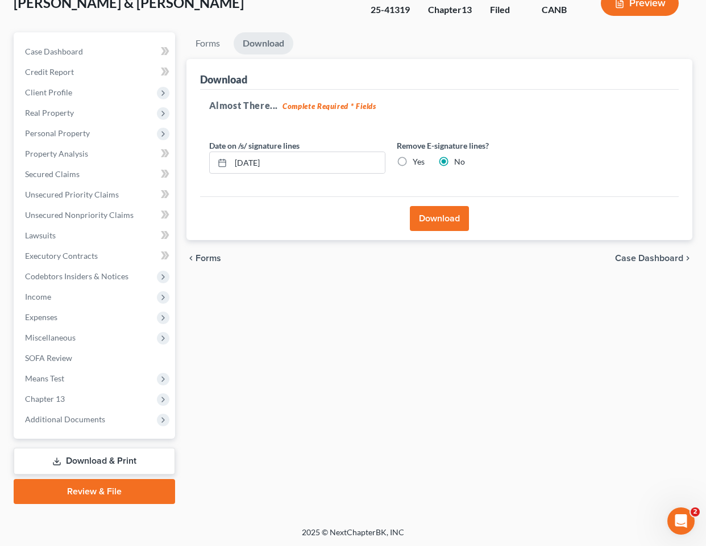
click at [440, 215] on button "Download" at bounding box center [439, 218] width 59 height 25
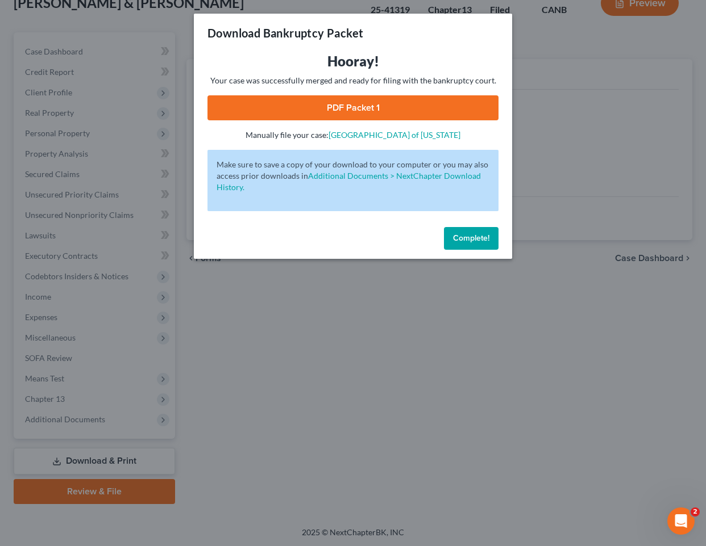
click at [282, 106] on link "PDF Packet 1" at bounding box center [352, 107] width 291 height 25
click at [478, 243] on button "Complete!" at bounding box center [471, 238] width 55 height 23
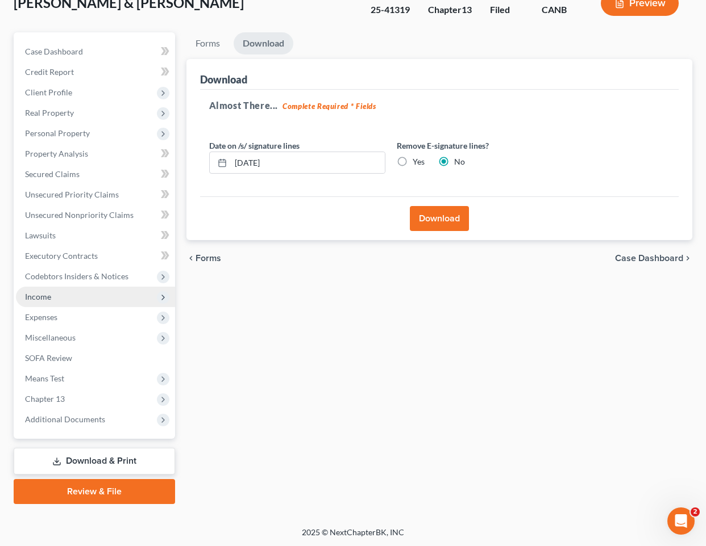
click at [87, 295] on span "Income" at bounding box center [95, 297] width 159 height 20
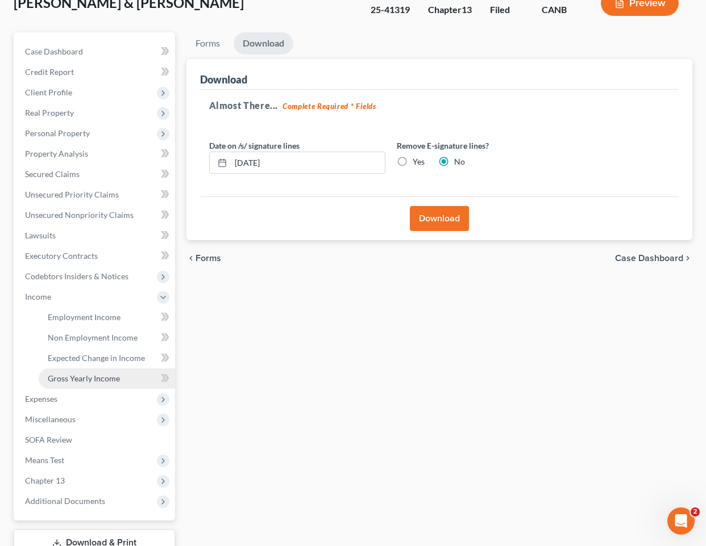
click at [85, 382] on span "Gross Yearly Income" at bounding box center [84, 379] width 72 height 10
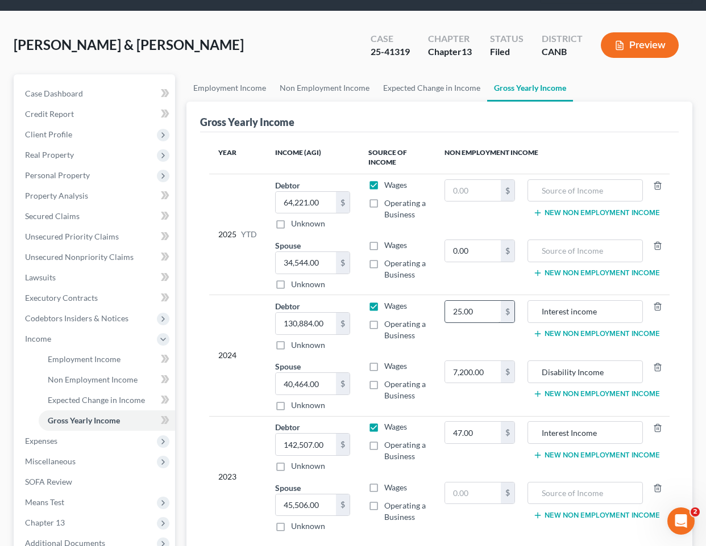
scroll to position [98, 0]
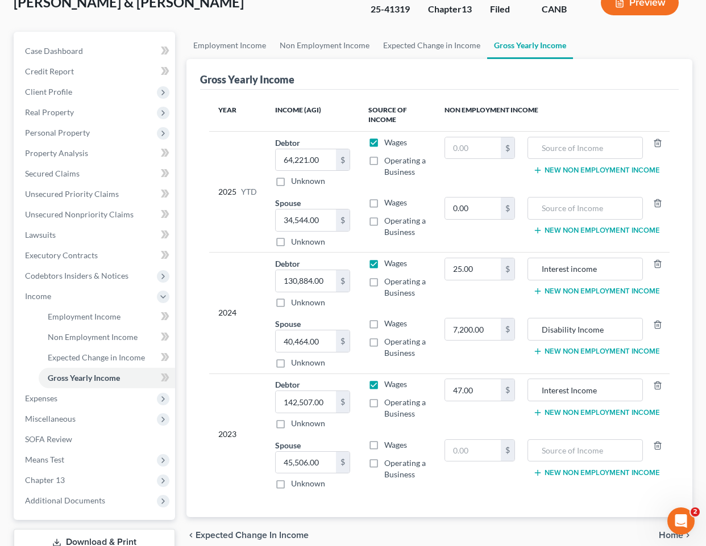
click at [384, 200] on label "Wages" at bounding box center [395, 202] width 23 height 11
click at [389, 200] on input "Wages" at bounding box center [392, 200] width 7 height 7
checkbox input "true"
click at [384, 326] on label "Wages" at bounding box center [395, 323] width 23 height 11
click at [389, 326] on input "Wages" at bounding box center [392, 321] width 7 height 7
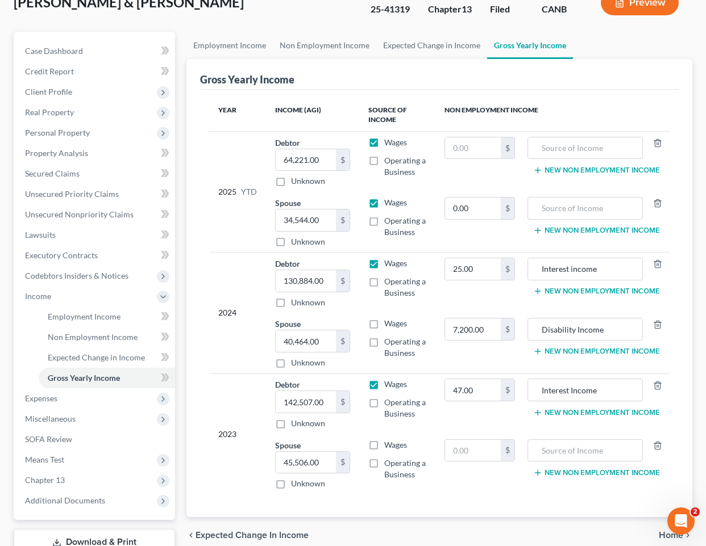
checkbox input "true"
click at [384, 445] on label "Wages" at bounding box center [395, 445] width 23 height 11
click at [389, 445] on input "Wages" at bounding box center [392, 443] width 7 height 7
checkbox input "true"
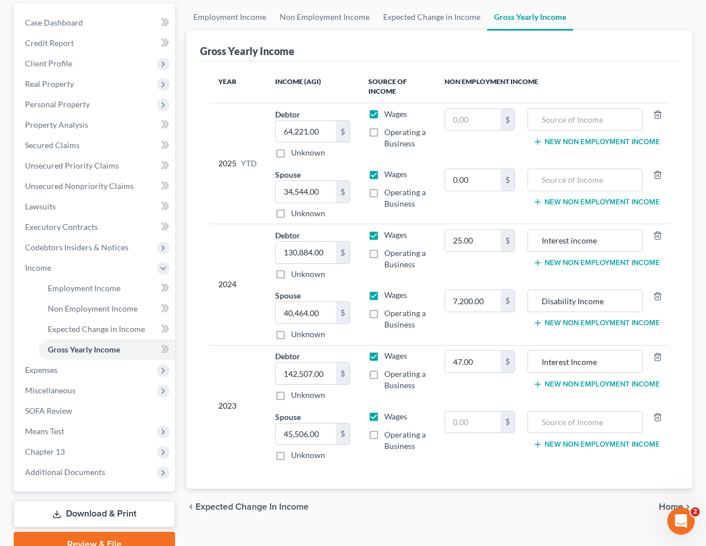
scroll to position [179, 0]
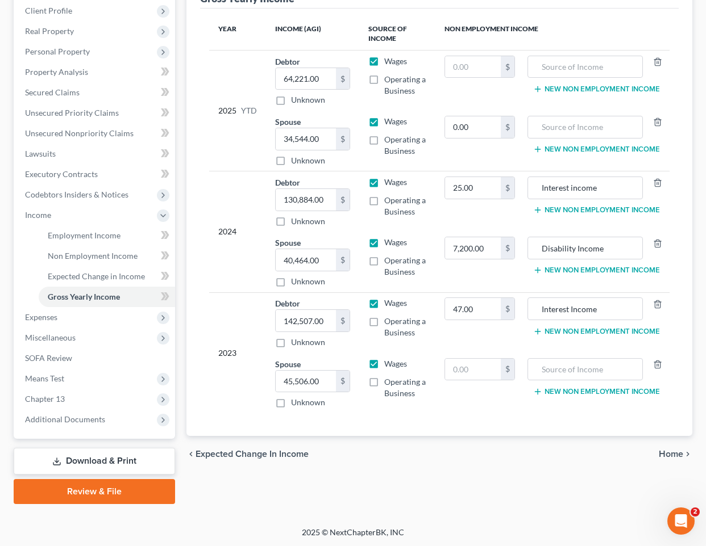
click at [134, 465] on link "Download & Print" at bounding box center [94, 461] width 161 height 27
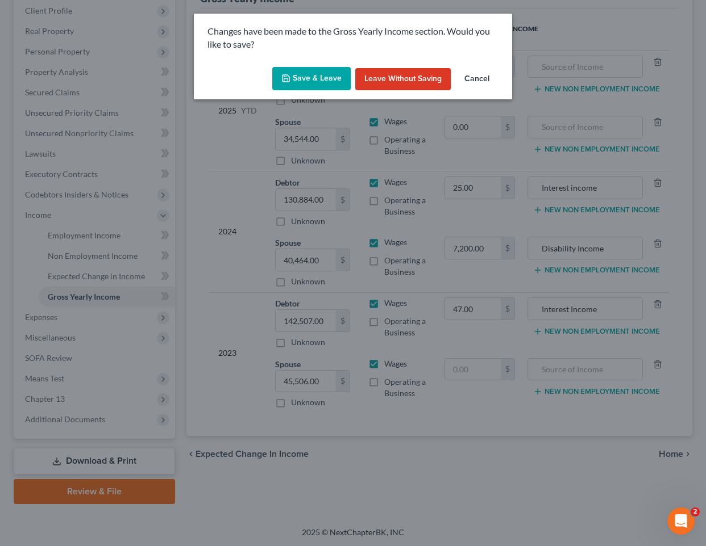
click at [315, 84] on button "Save & Leave" at bounding box center [311, 79] width 78 height 24
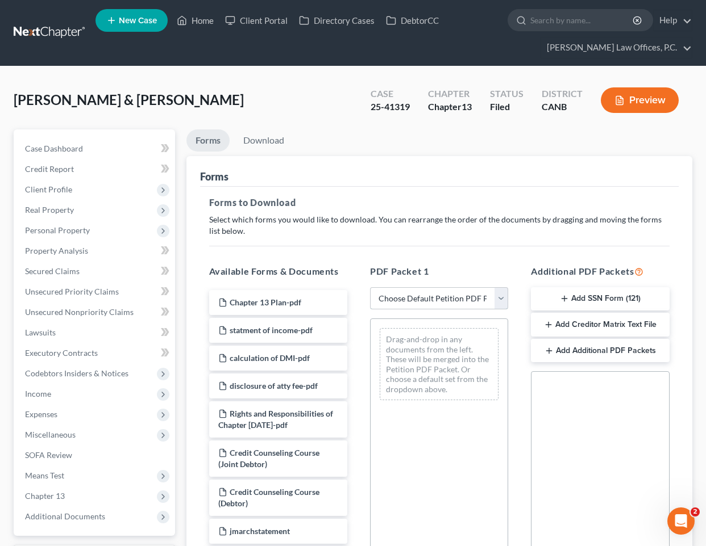
click at [407, 290] on select "Choose Default Petition PDF Packet Complete Bankruptcy Petition (all forms and …" at bounding box center [439, 298] width 138 height 23
select select "2"
click at [370, 287] on select "Choose Default Petition PDF Packet Complete Bankruptcy Petition (all forms and …" at bounding box center [439, 298] width 138 height 23
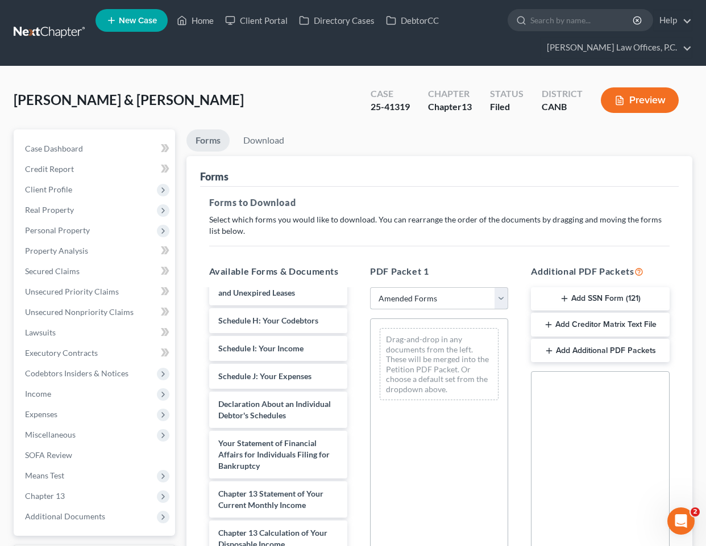
scroll to position [271, 0]
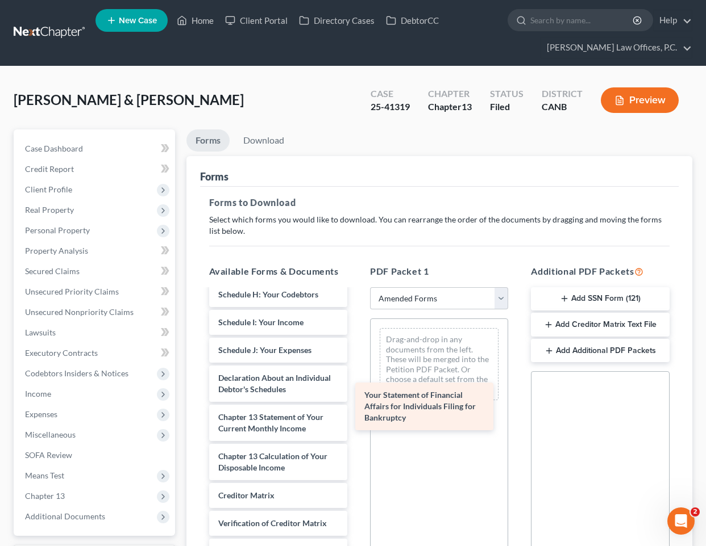
drag, startPoint x: 277, startPoint y: 419, endPoint x: 425, endPoint y: 397, distance: 149.8
click at [356, 397] on div "Your Statement of Financial Affairs for Individuals Filing for Bankruptcy Volun…" at bounding box center [278, 322] width 156 height 607
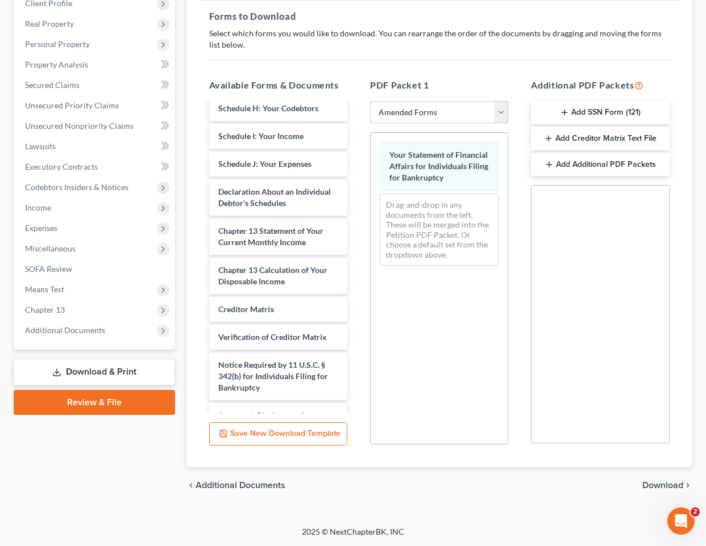
click at [657, 484] on span "Download" at bounding box center [662, 485] width 41 height 9
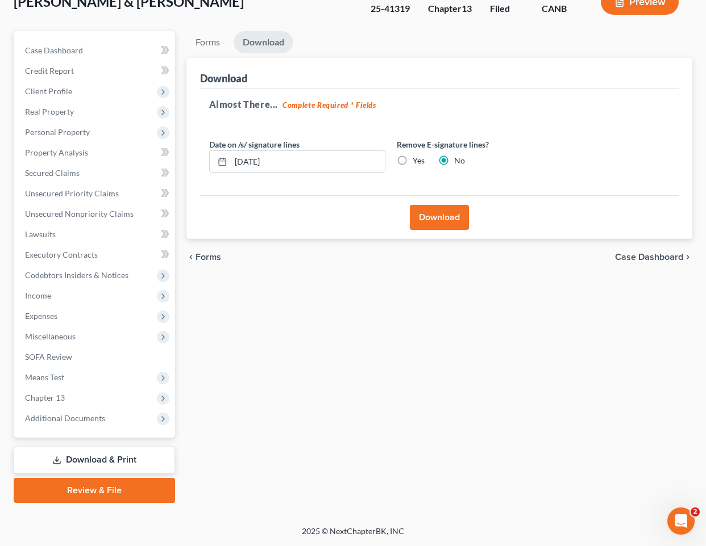
scroll to position [97, 0]
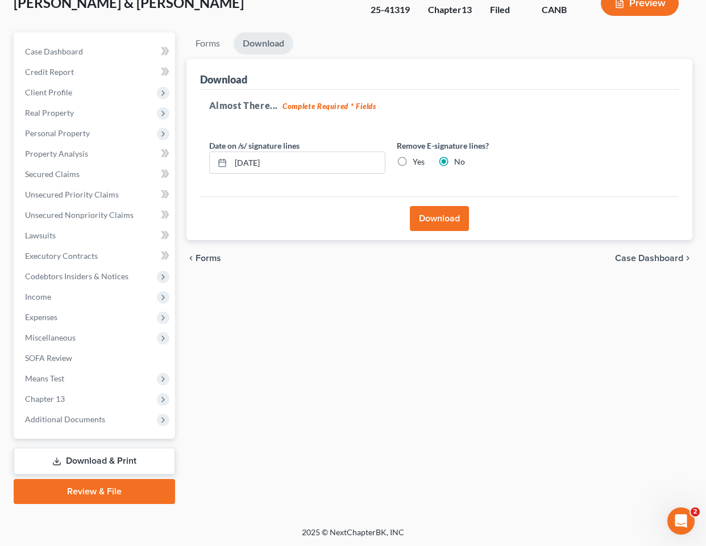
click at [439, 214] on button "Download" at bounding box center [439, 218] width 59 height 25
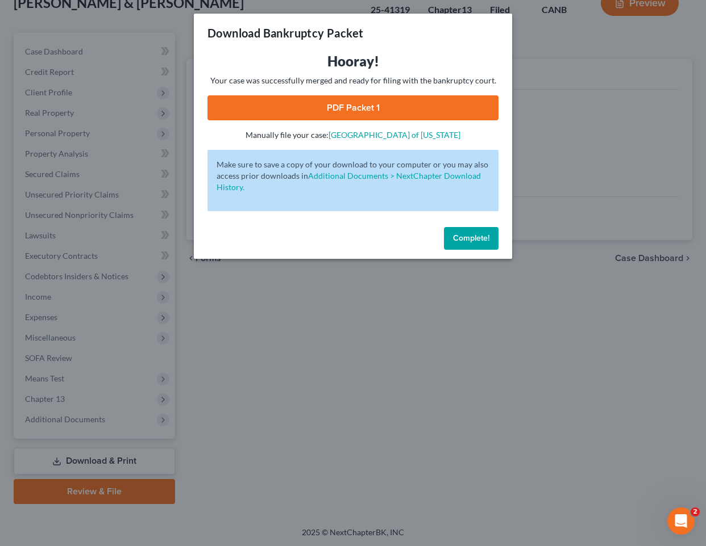
click at [414, 103] on link "PDF Packet 1" at bounding box center [352, 107] width 291 height 25
